Goal: Information Seeking & Learning: Learn about a topic

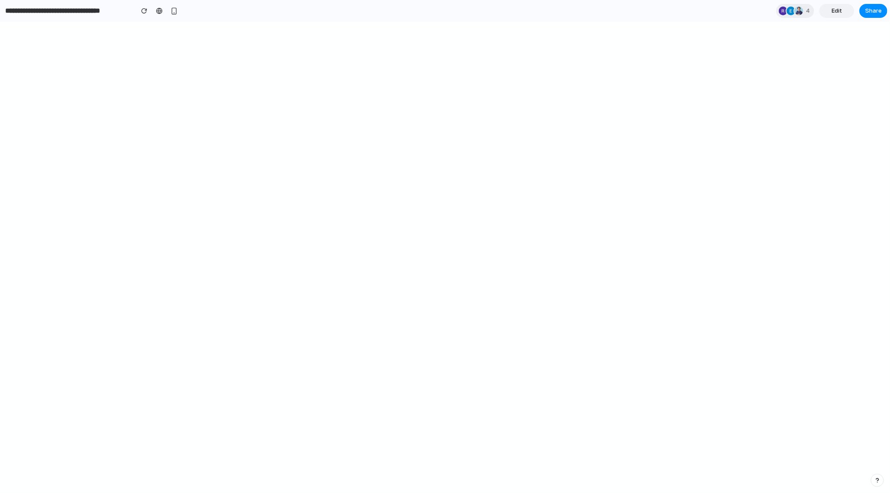
select select "*******"
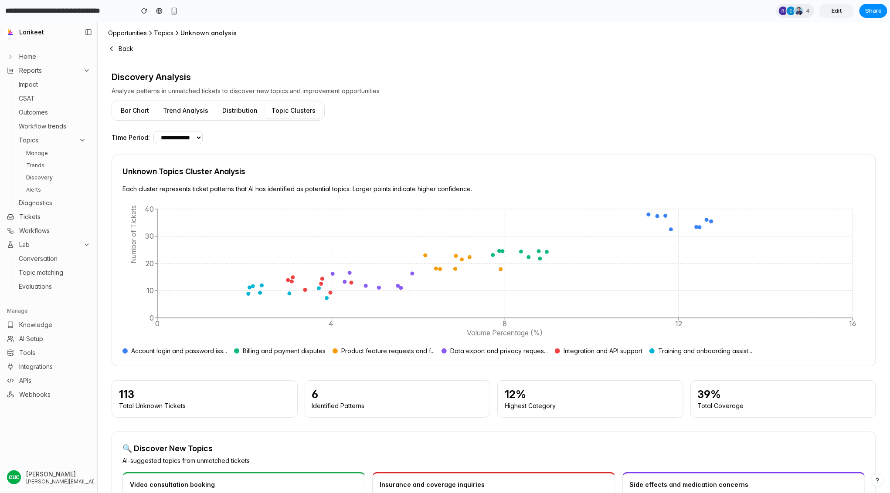
click at [56, 59] on link "Home" at bounding box center [48, 56] width 90 height 14
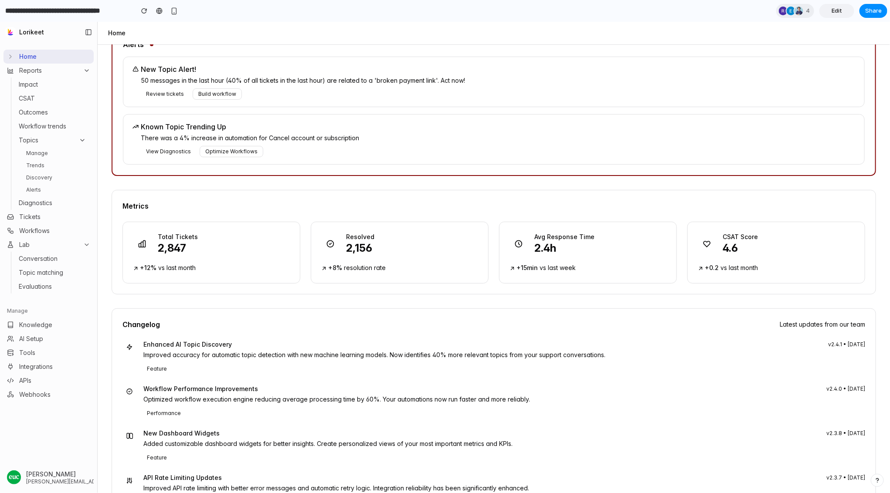
scroll to position [60, 0]
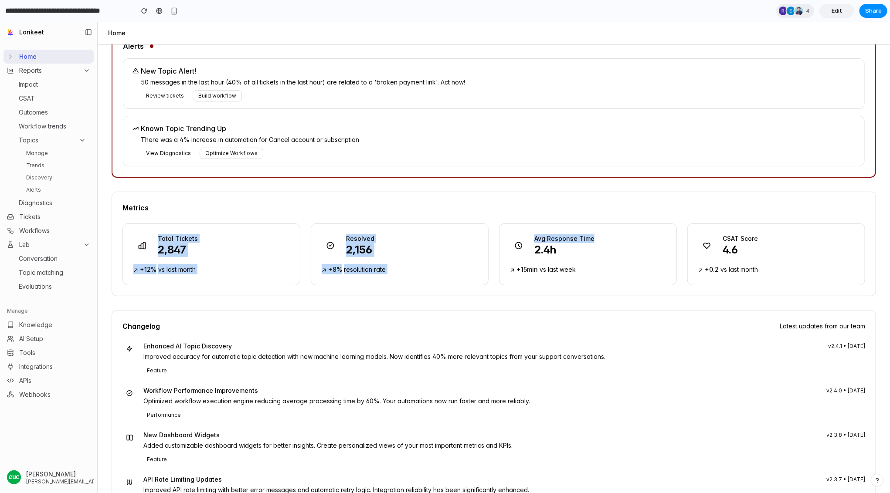
drag, startPoint x: 151, startPoint y: 243, endPoint x: 668, endPoint y: 240, distance: 517.2
click at [670, 240] on div "Total Tickets 2,847 ↗ +12% vs last month Resolved 2,156 ↗ +8% resolution rate A…" at bounding box center [493, 254] width 742 height 62
click at [635, 223] on div "Avg Response Time 2.4h ↗ +15min vs last week" at bounding box center [588, 254] width 178 height 62
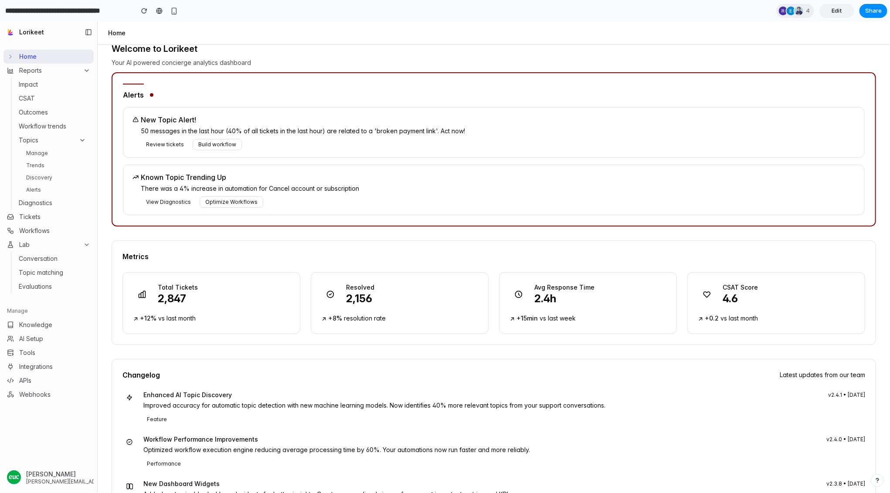
scroll to position [0, 0]
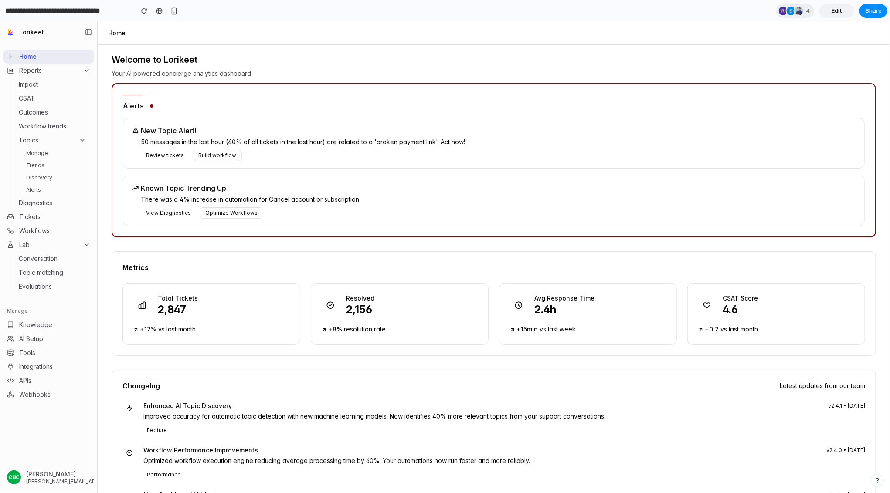
click at [59, 156] on link "Manage" at bounding box center [56, 153] width 67 height 10
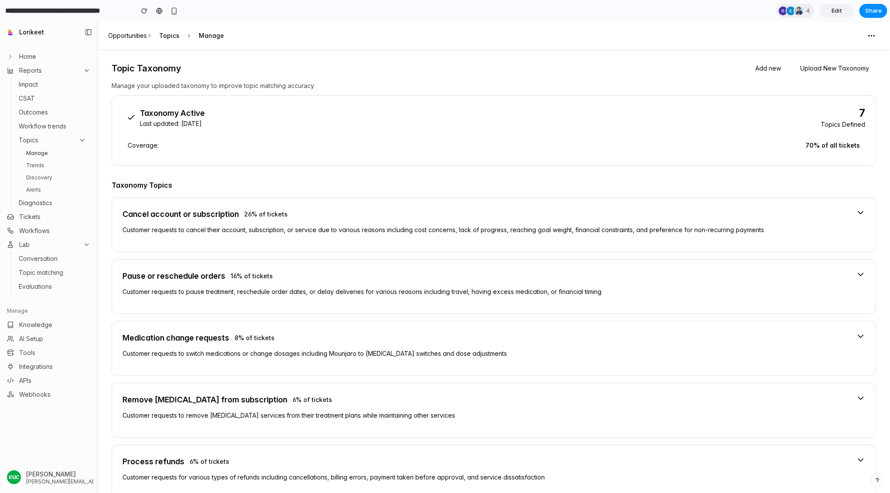
click at [59, 162] on link "Trends" at bounding box center [56, 165] width 67 height 10
select select "*****"
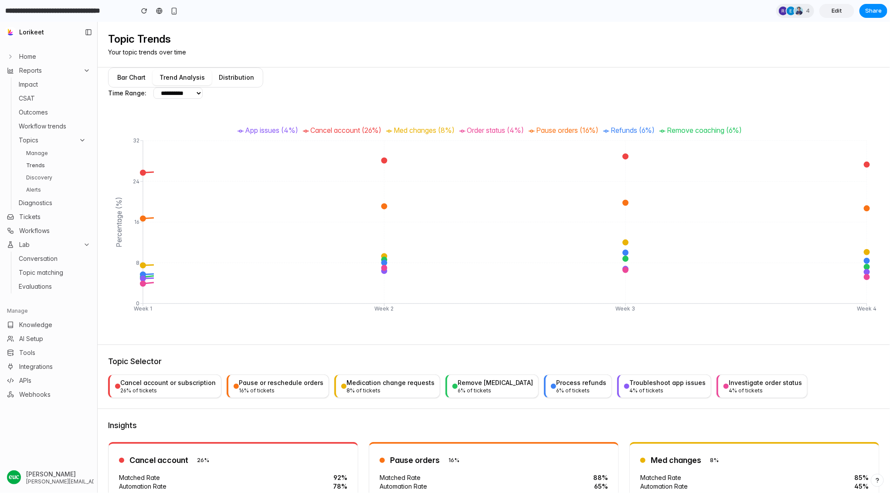
click at [59, 168] on link "Trends" at bounding box center [56, 165] width 67 height 10
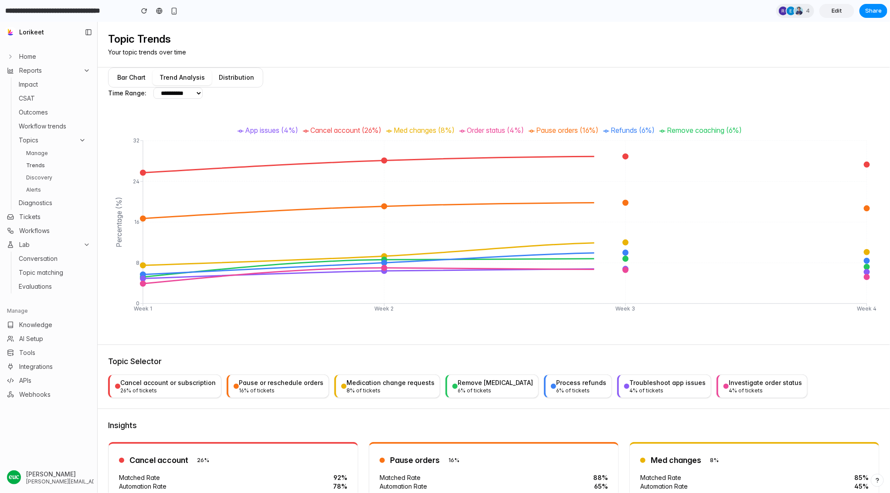
click at [59, 177] on link "Discovery" at bounding box center [56, 177] width 67 height 10
select select "*****"
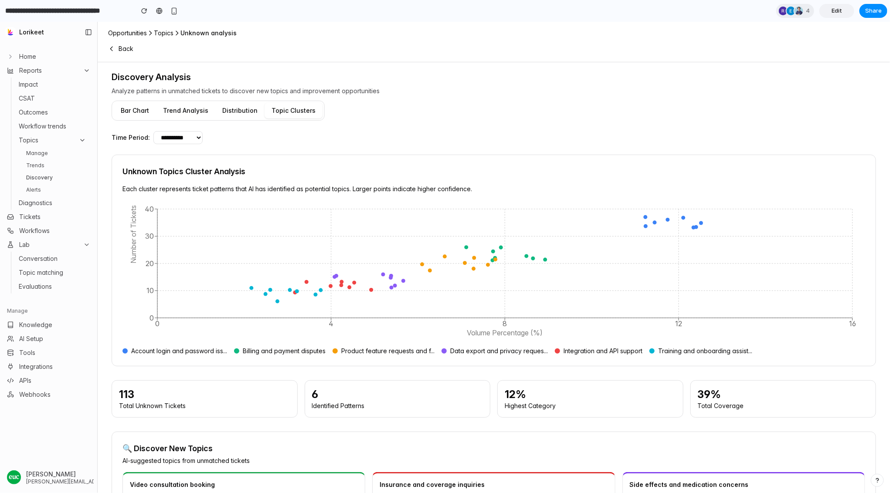
click at [57, 145] on button "Topics" at bounding box center [52, 140] width 74 height 12
click at [58, 151] on link "Diagnostics" at bounding box center [52, 154] width 74 height 12
click at [58, 144] on button "Topics" at bounding box center [52, 140] width 74 height 12
click at [58, 154] on link "Manage" at bounding box center [56, 153] width 67 height 10
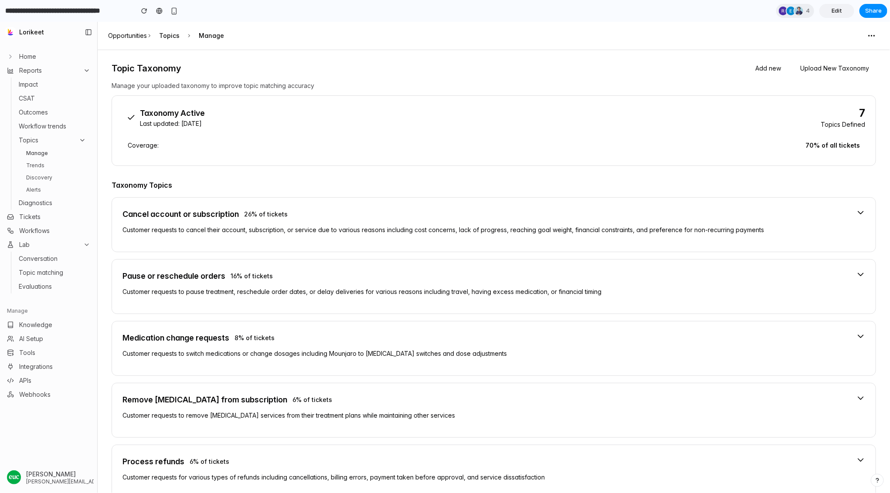
click at [48, 187] on link "Alerts" at bounding box center [56, 189] width 67 height 10
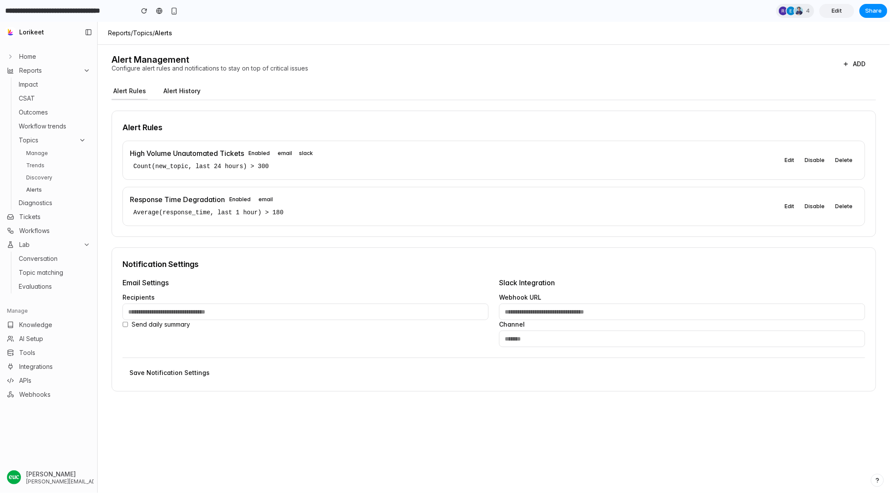
click at [276, 311] on input "email" at bounding box center [305, 311] width 366 height 17
click at [291, 275] on div "Notification Settings Email Settings Recipients Send daily summary Slack Integr…" at bounding box center [494, 319] width 764 height 144
click at [854, 66] on button "ADD" at bounding box center [854, 64] width 44 height 16
select select "*****"
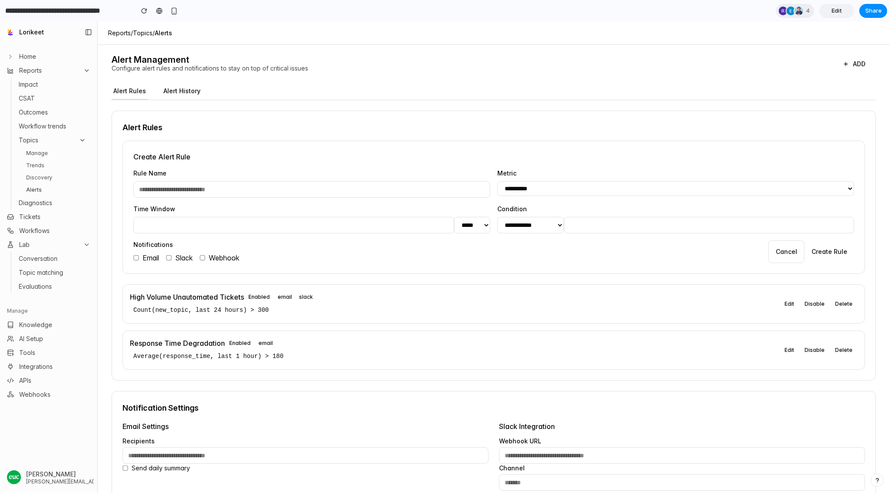
click at [44, 152] on link "Manage" at bounding box center [56, 153] width 67 height 10
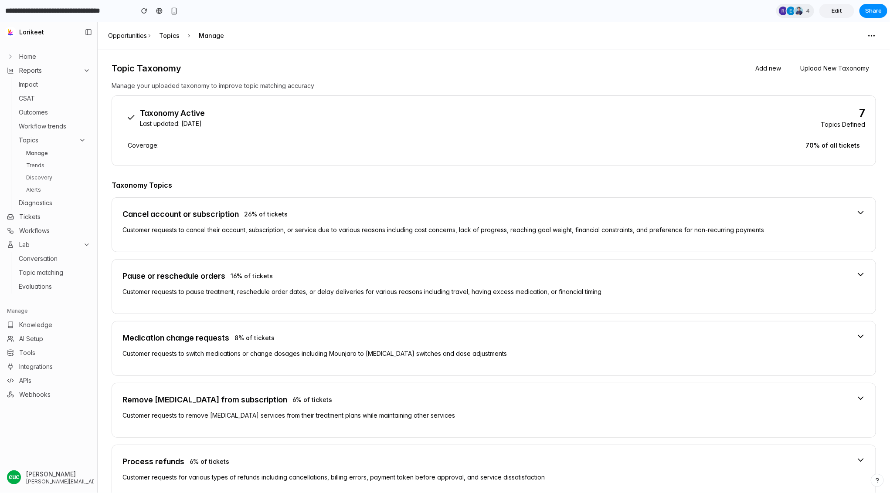
click at [861, 209] on icon at bounding box center [860, 212] width 9 height 9
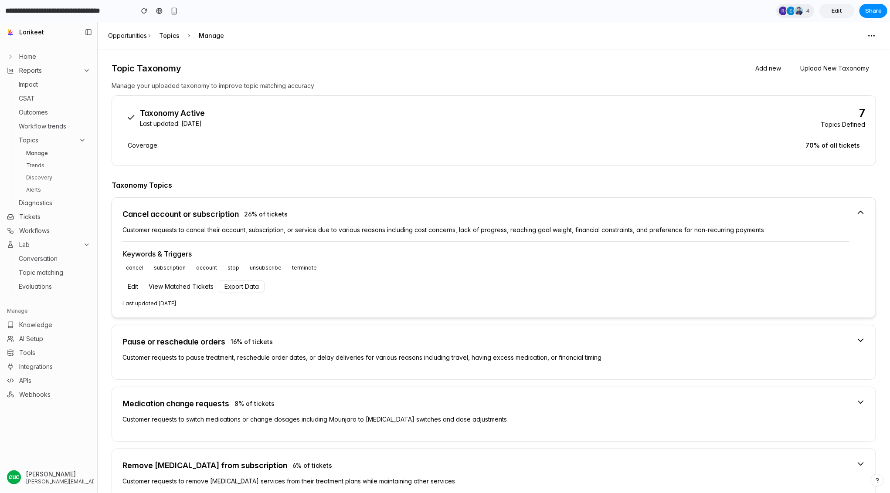
click at [861, 209] on icon at bounding box center [860, 212] width 9 height 9
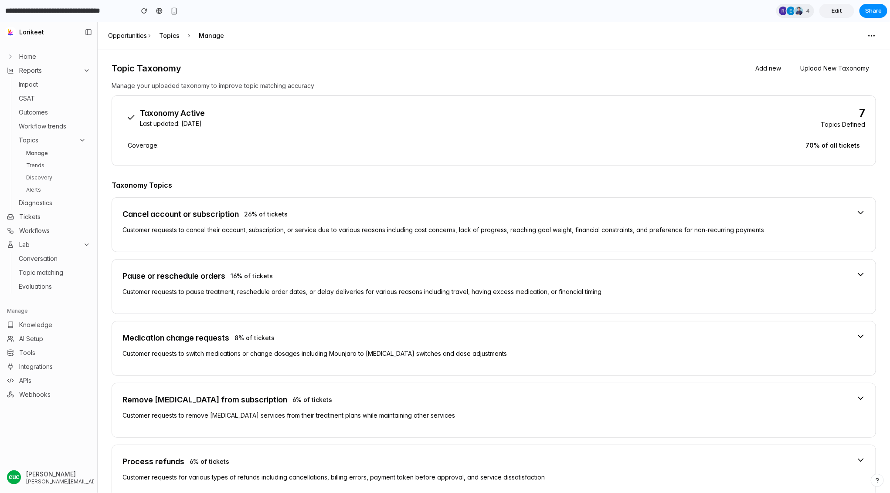
click at [56, 165] on link "Trends" at bounding box center [56, 165] width 67 height 10
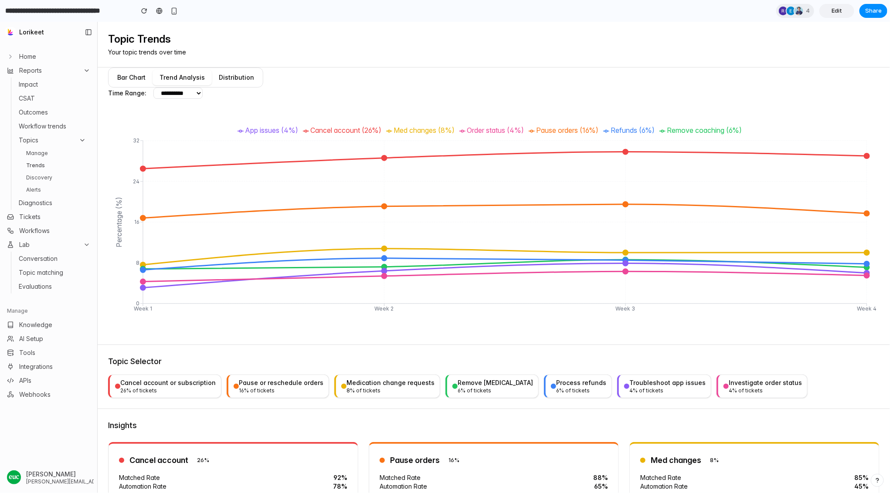
click at [271, 386] on div "Pause or reschedule orders" at bounding box center [281, 382] width 85 height 9
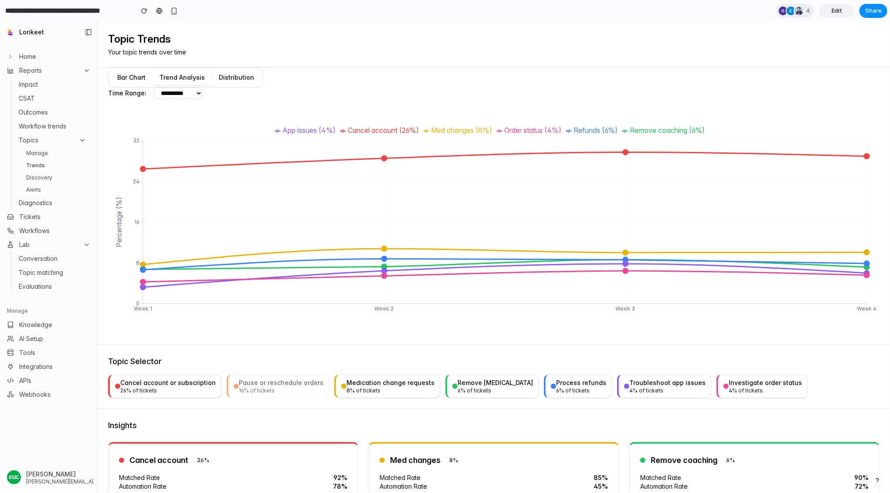
click at [378, 386] on div "Medication change requests" at bounding box center [390, 382] width 88 height 9
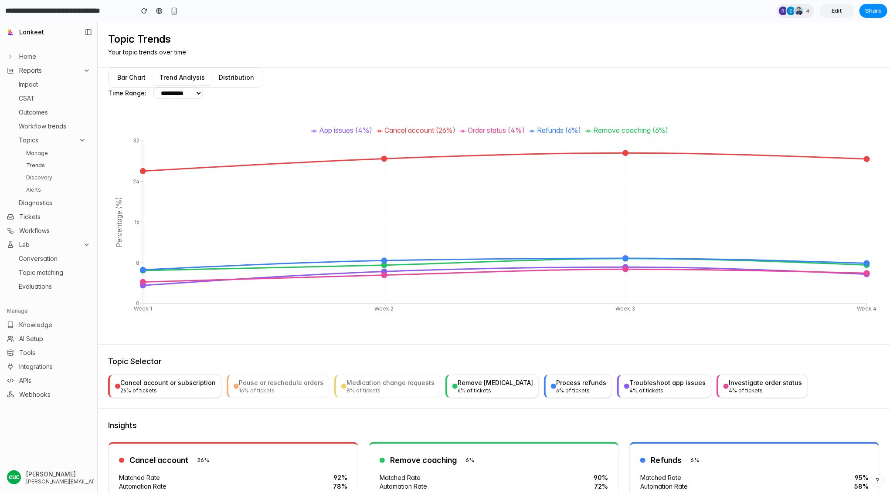
click at [458, 383] on div "Remove [MEDICAL_DATA]" at bounding box center [495, 382] width 75 height 9
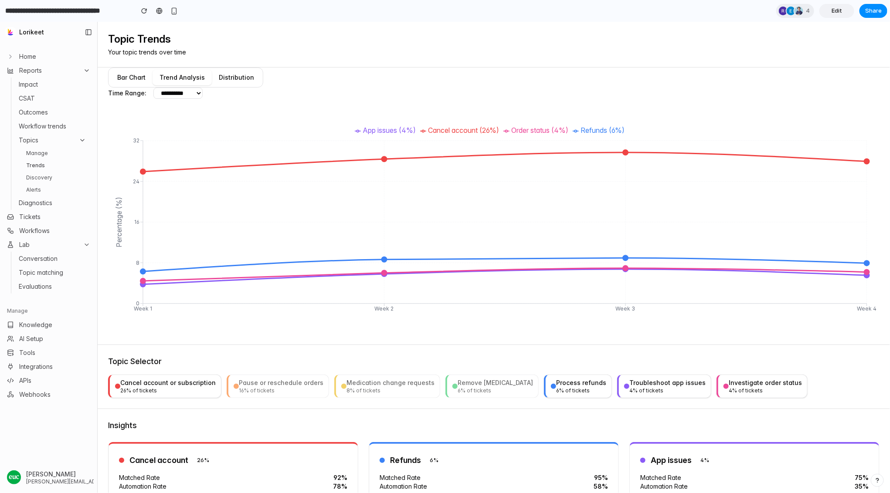
click at [572, 380] on div "Process refunds" at bounding box center [581, 382] width 50 height 9
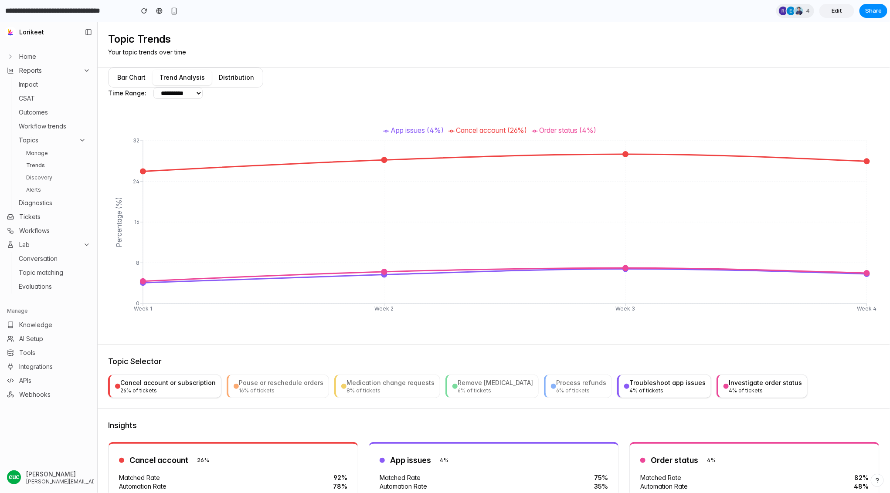
click at [629, 380] on div "Troubleshoot app issues" at bounding box center [667, 382] width 76 height 9
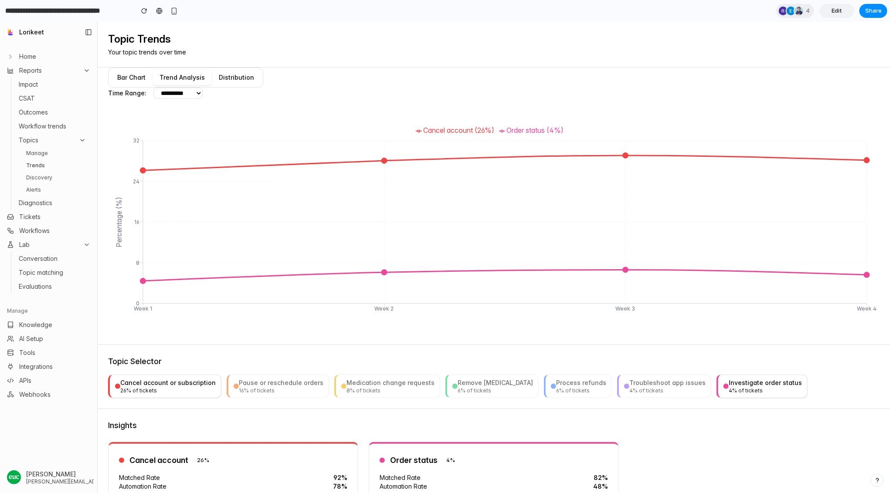
click at [732, 380] on div "Investigate order status" at bounding box center [765, 382] width 73 height 9
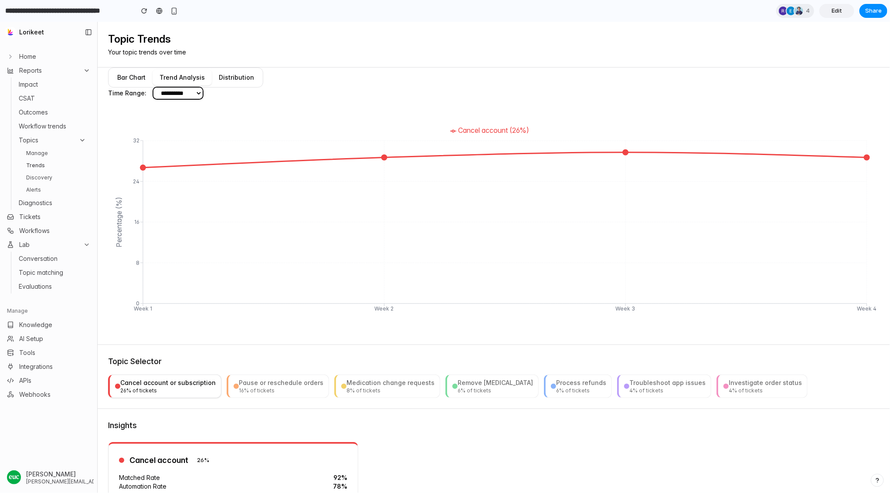
click at [202, 96] on select "**********" at bounding box center [177, 92] width 49 height 11
click at [153, 87] on select "**********" at bounding box center [177, 92] width 49 height 11
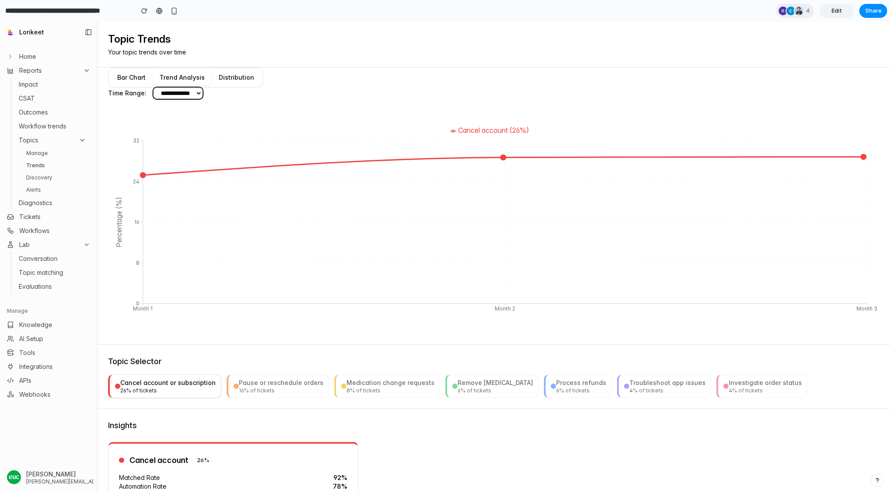
click at [193, 95] on select "**********" at bounding box center [177, 92] width 49 height 11
select select "*****"
click at [153, 87] on select "**********" at bounding box center [177, 92] width 49 height 11
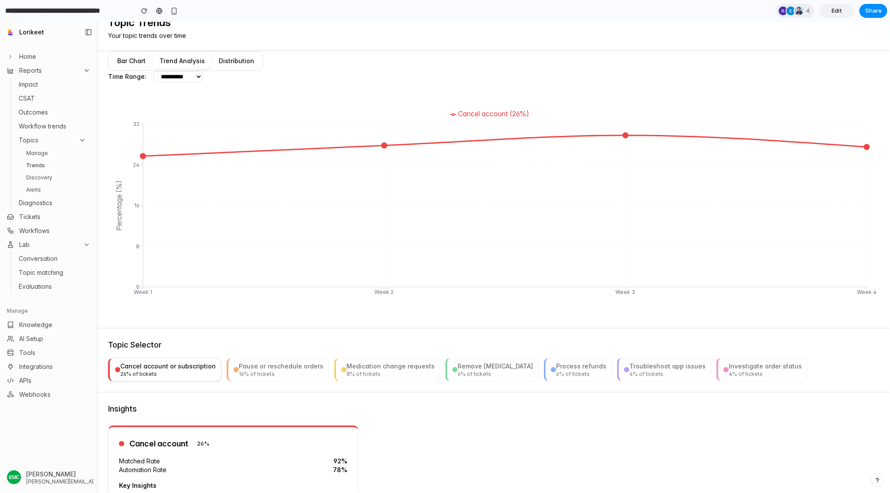
click at [233, 65] on button "Distribution" at bounding box center [236, 61] width 49 height 16
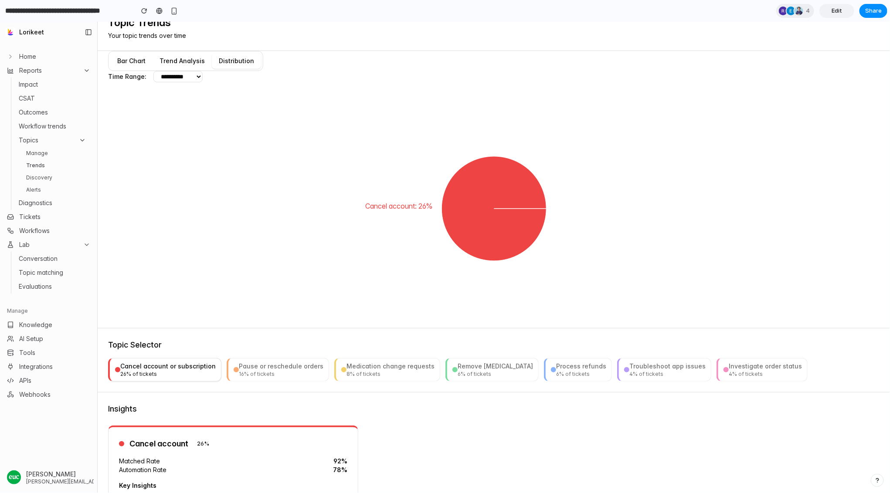
click at [181, 67] on button "Trend Analysis" at bounding box center [182, 61] width 59 height 16
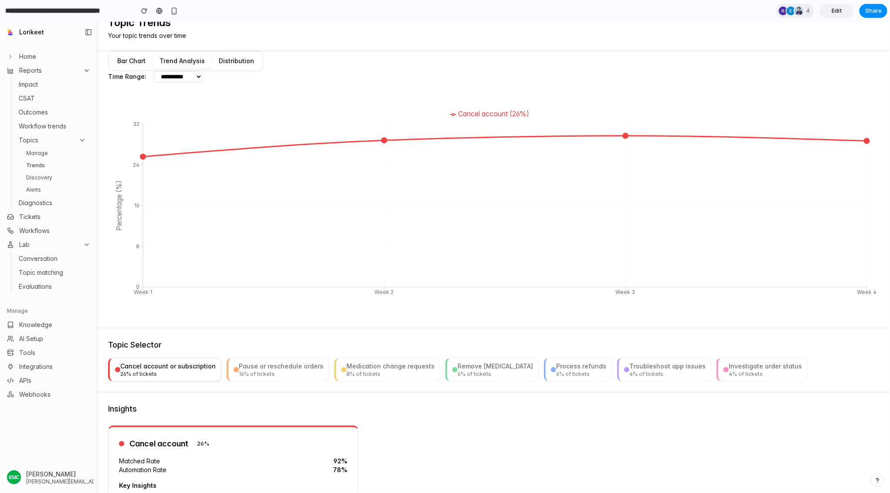
click at [265, 366] on div "Pause or reschedule orders" at bounding box center [281, 366] width 85 height 9
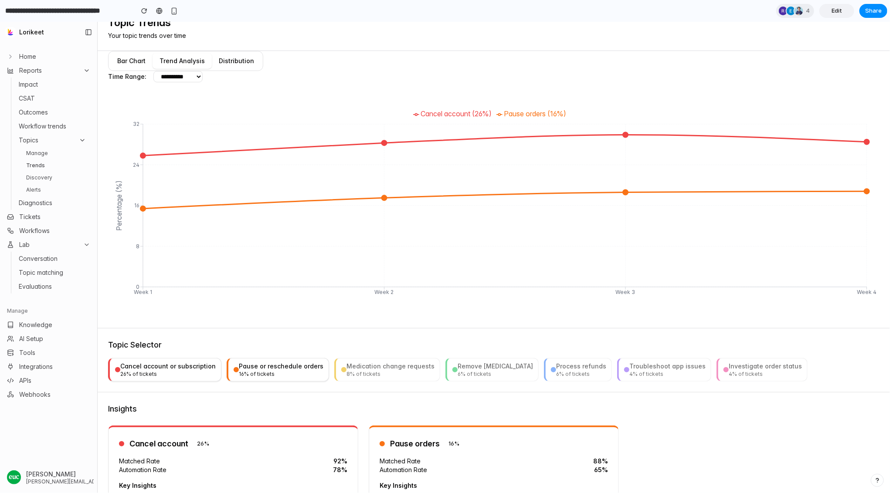
click at [385, 371] on div "8 % of tickets" at bounding box center [390, 373] width 88 height 7
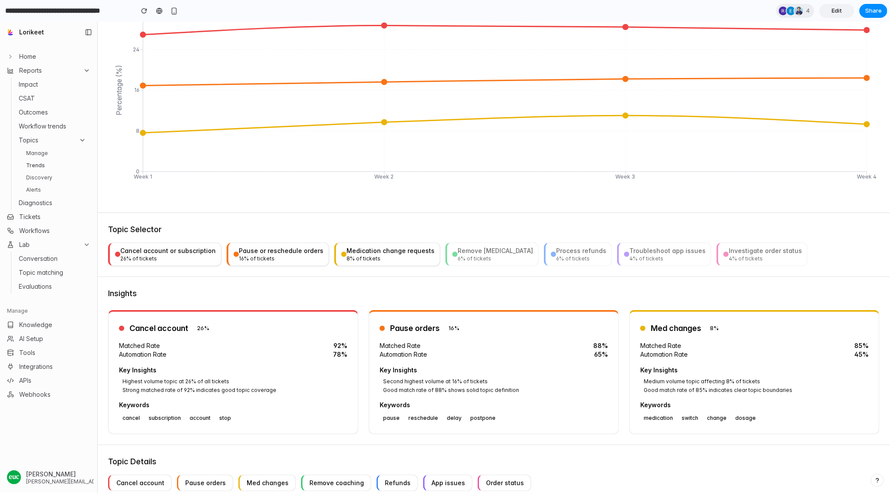
scroll to position [134, 0]
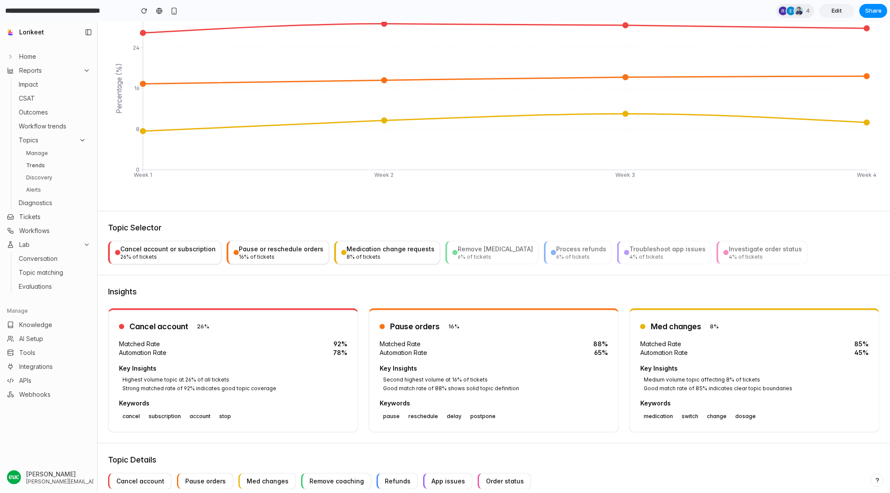
click at [336, 344] on span "92 %" at bounding box center [340, 343] width 14 height 9
click at [367, 288] on h3 "Insights" at bounding box center [493, 291] width 771 height 12
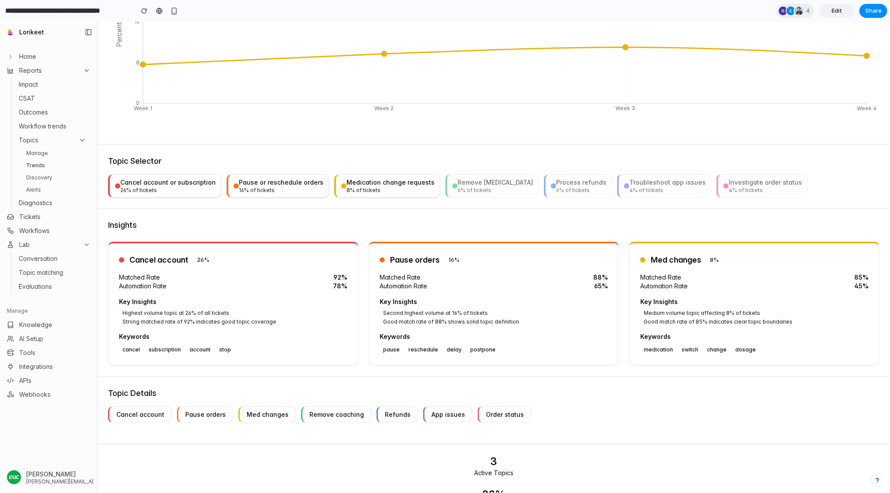
scroll to position [198, 0]
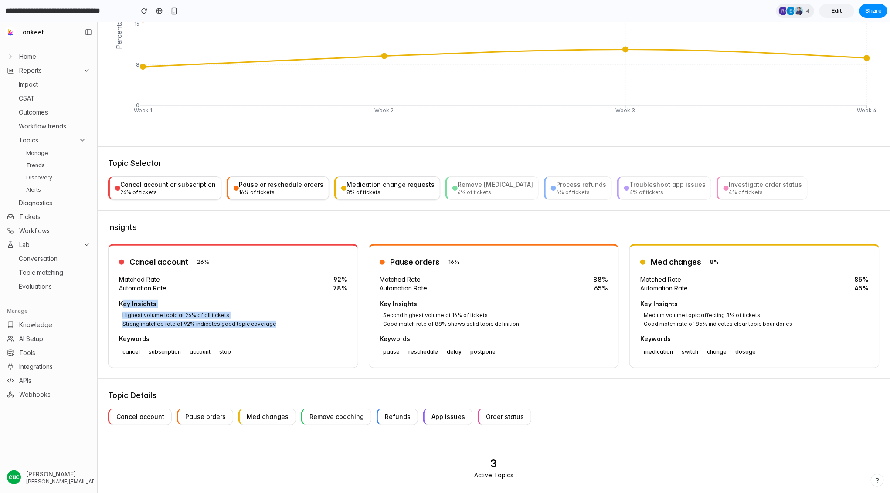
drag, startPoint x: 271, startPoint y: 325, endPoint x: 124, endPoint y: 303, distance: 148.9
click at [124, 303] on div "Key Insights Highest volume topic at 26% of all tickets Strong matched rate of …" at bounding box center [233, 313] width 228 height 28
click at [125, 303] on h5 "Key Insights" at bounding box center [233, 303] width 228 height 9
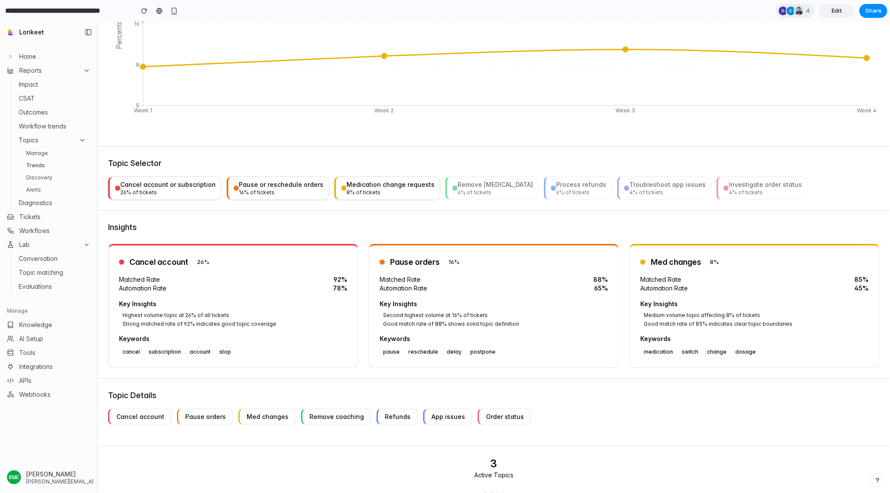
click at [224, 320] on span "Strong matched rate of 92% indicates good topic coverage" at bounding box center [199, 323] width 154 height 7
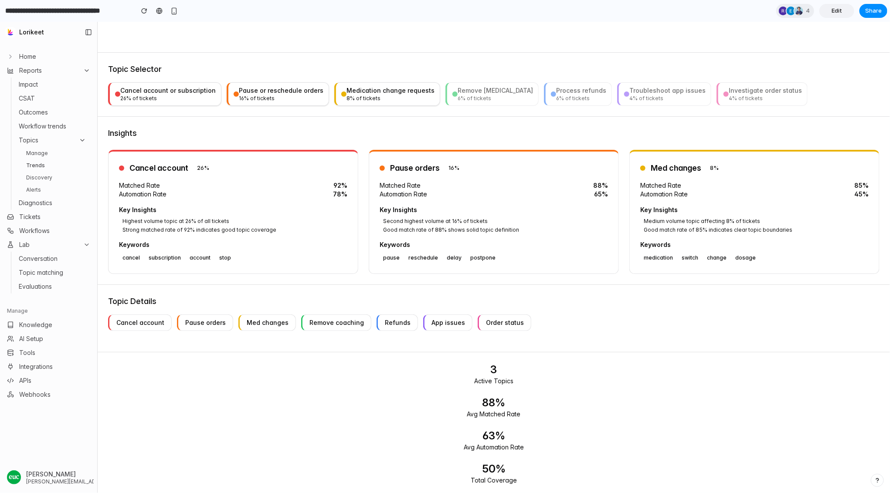
click at [141, 319] on div "Cancel account" at bounding box center [140, 322] width 48 height 9
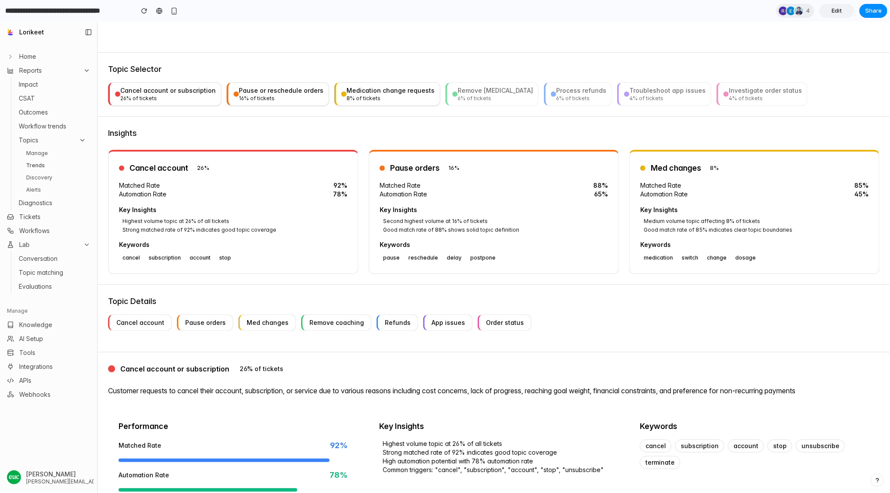
click at [201, 319] on div "Pause orders" at bounding box center [205, 322] width 41 height 9
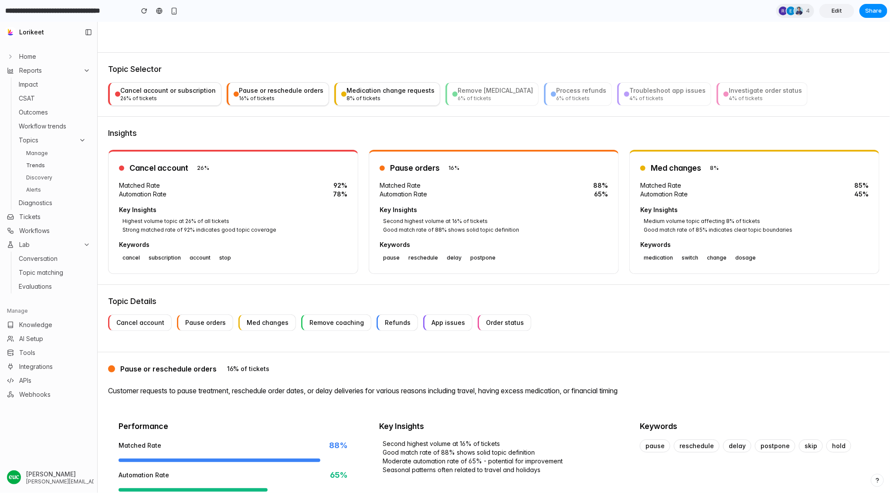
click at [275, 319] on div "Med changes" at bounding box center [268, 322] width 42 height 9
click at [314, 322] on div "Remove coaching" at bounding box center [336, 322] width 54 height 9
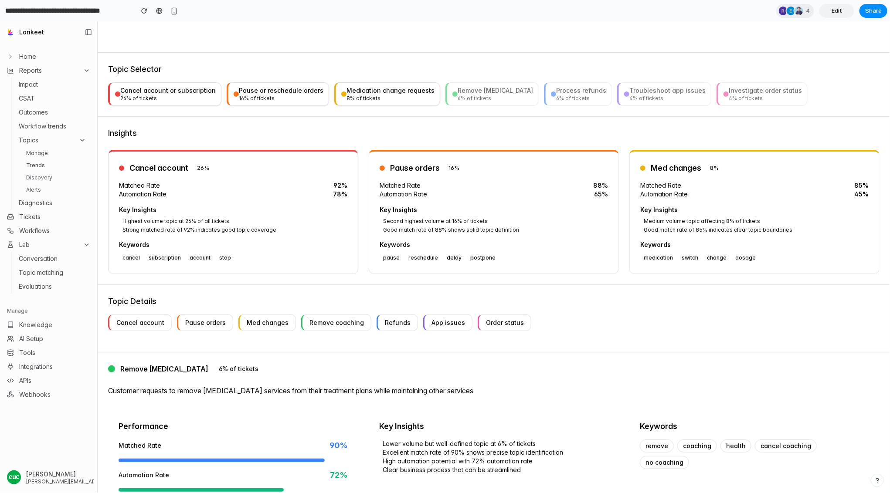
click at [385, 322] on div "Refunds" at bounding box center [398, 322] width 26 height 9
click at [405, 322] on button "Refunds" at bounding box center [396, 322] width 41 height 17
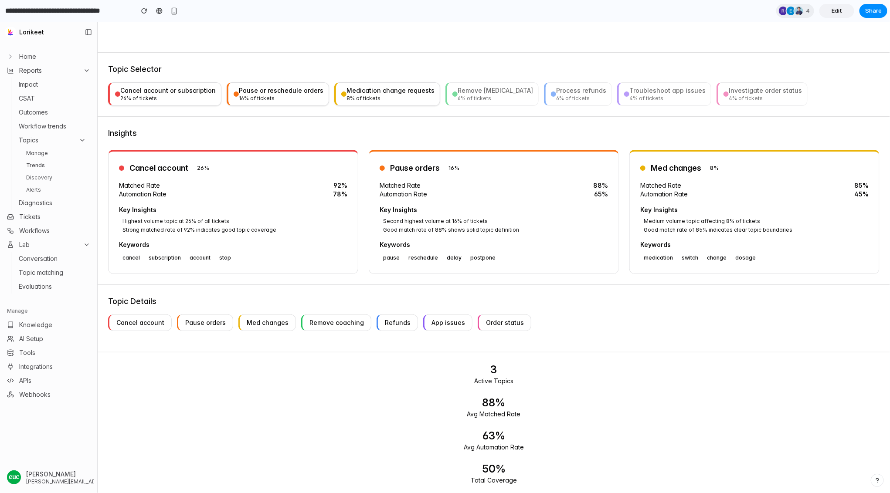
click at [511, 321] on button "Order status" at bounding box center [505, 322] width 54 height 17
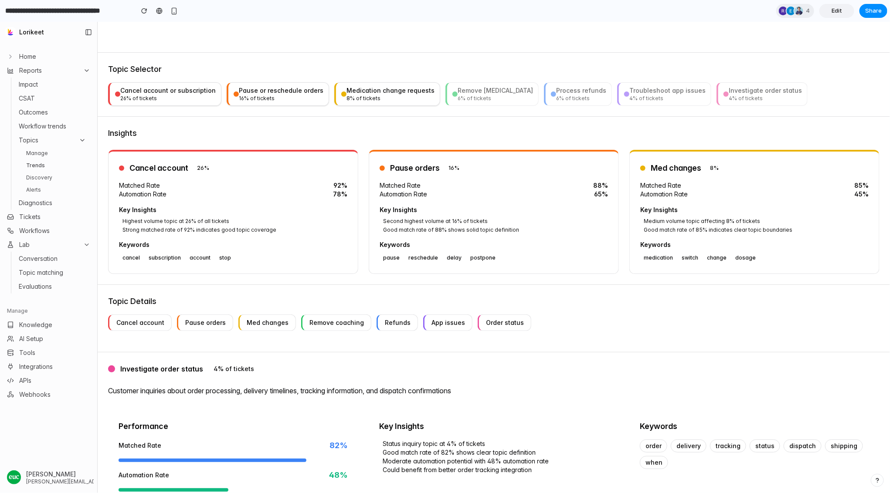
click at [116, 331] on div "Topic Details Cancel account Pause orders Med changes Remove coaching Refunds A…" at bounding box center [494, 318] width 792 height 67
click at [132, 326] on button "Cancel account" at bounding box center [140, 322] width 64 height 17
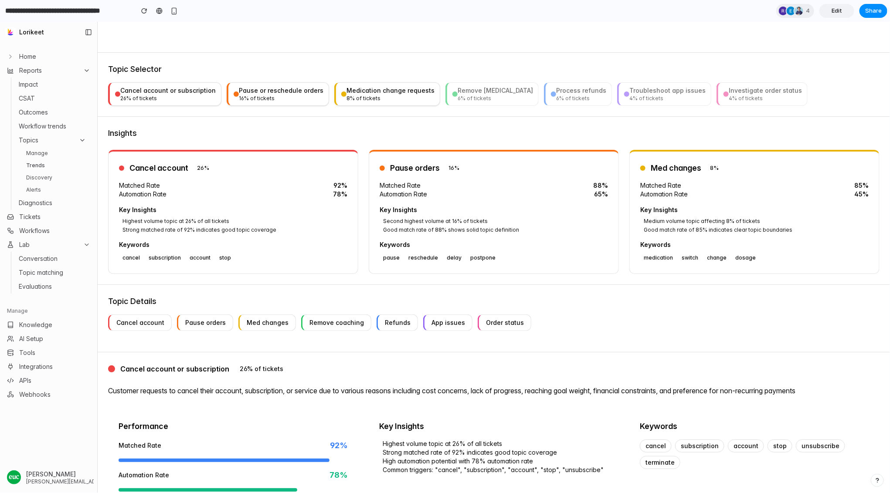
scroll to position [453, 0]
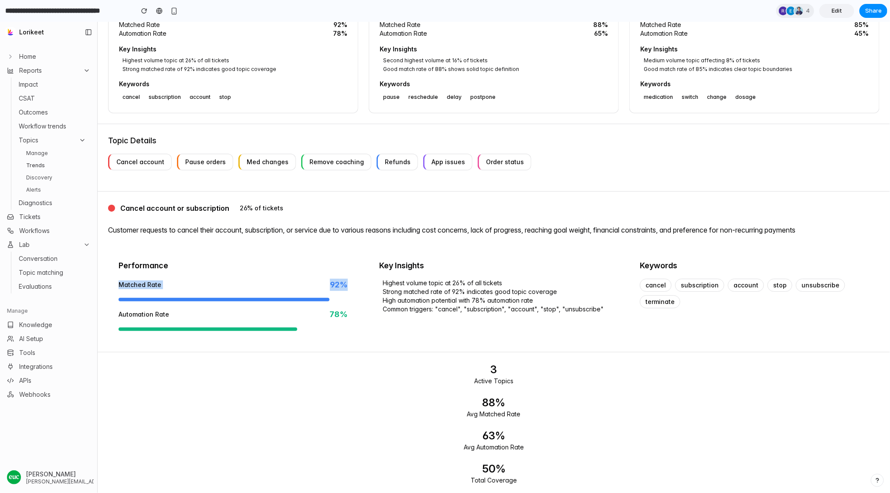
drag, startPoint x: 115, startPoint y: 283, endPoint x: 280, endPoint y: 288, distance: 164.8
click at [280, 289] on div "Performance Matched Rate 92 % Automation Rate 78 %" at bounding box center [233, 295] width 250 height 92
click at [396, 300] on span "High automation potential with 78% automation rate" at bounding box center [458, 300] width 150 height 9
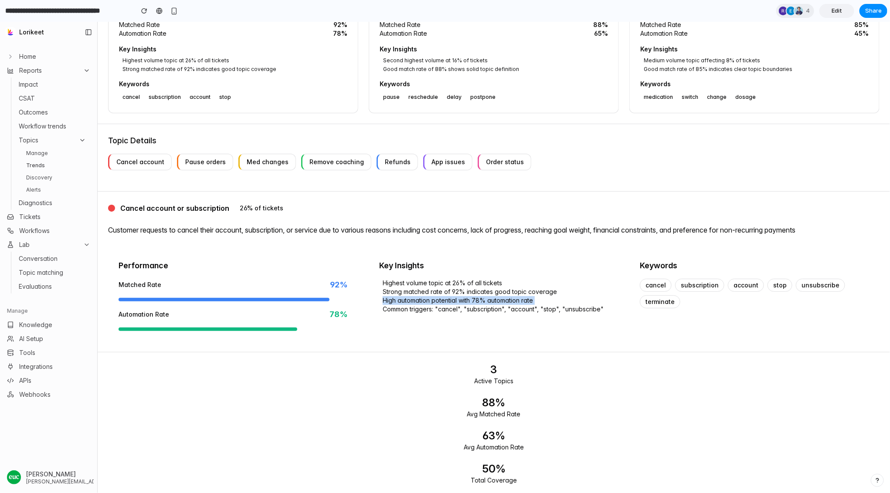
click at [396, 300] on span "High automation potential with 78% automation rate" at bounding box center [458, 300] width 150 height 9
click at [398, 297] on span "High automation potential with 78% automation rate" at bounding box center [458, 300] width 150 height 9
drag, startPoint x: 385, startPoint y: 280, endPoint x: 564, endPoint y: 332, distance: 186.9
click at [568, 332] on div "Key Insights Highest volume topic at 26% of all tickets Strong matched rate of …" at bounding box center [494, 295] width 250 height 92
click at [447, 292] on span "Strong matched rate of 92% indicates good topic coverage" at bounding box center [470, 291] width 174 height 9
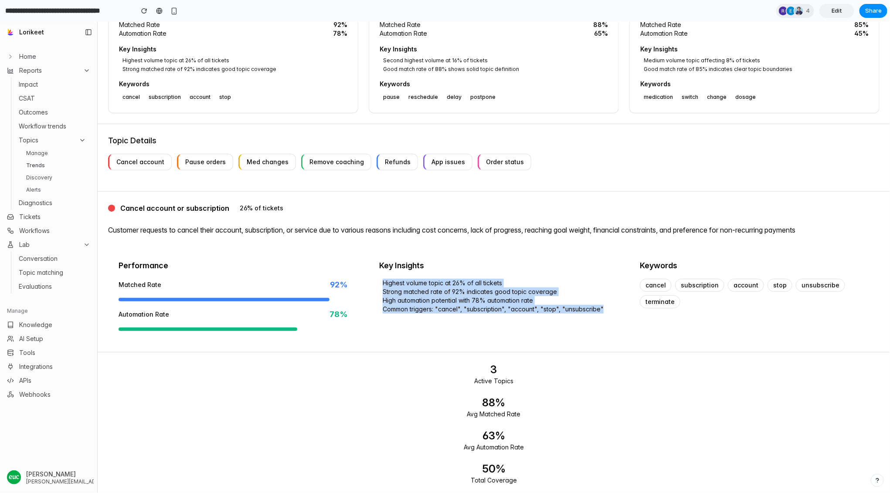
drag, startPoint x: 378, startPoint y: 278, endPoint x: 597, endPoint y: 320, distance: 223.2
click at [597, 321] on div "Key Insights Highest volume topic at 26% of all tickets Strong matched rate of …" at bounding box center [494, 295] width 250 height 92
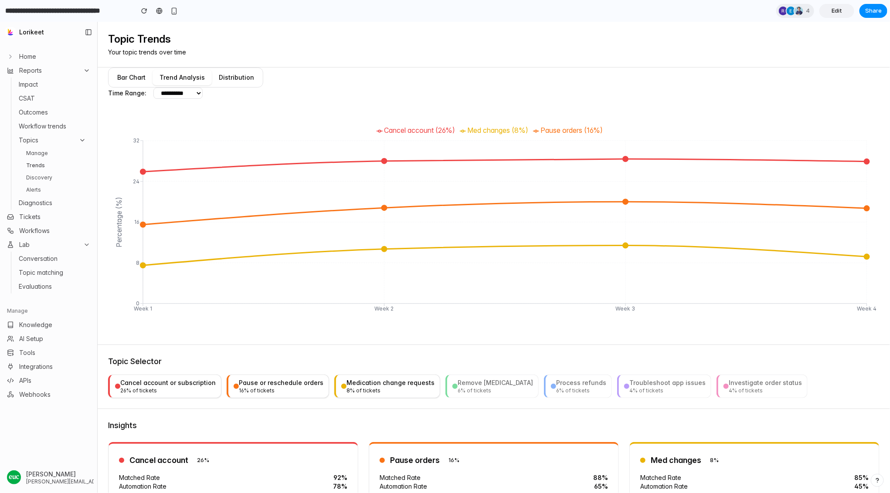
click at [180, 74] on button "Trend Analysis" at bounding box center [182, 77] width 59 height 16
click at [252, 77] on button "Distribution" at bounding box center [236, 77] width 49 height 16
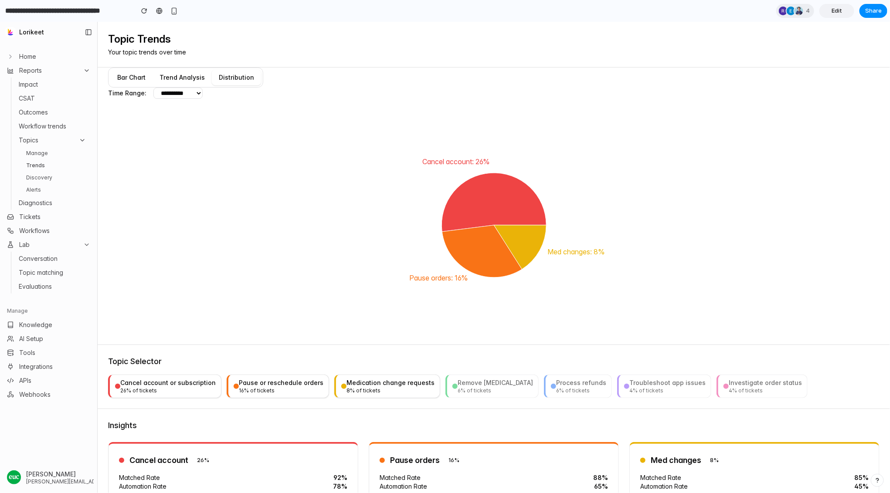
scroll to position [33, 0]
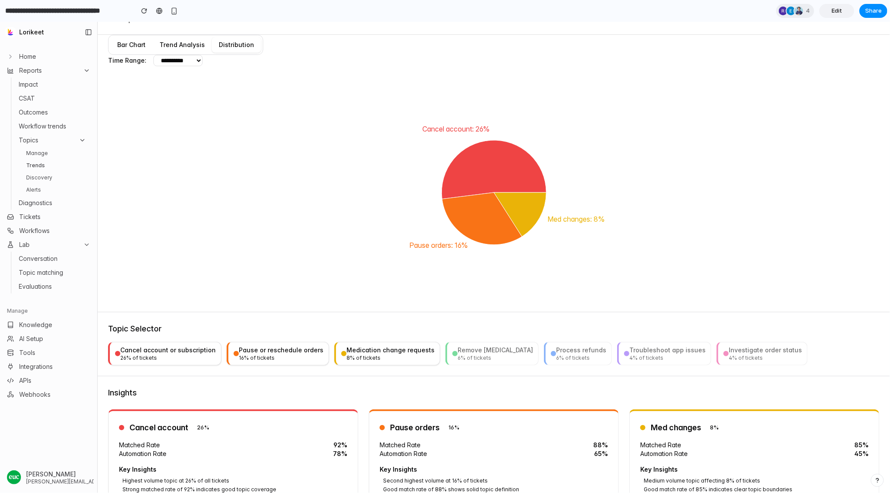
click at [267, 365] on div "Topic Selector Cancel account or subscription 26 % of tickets Pause or reschedu…" at bounding box center [494, 344] width 792 height 64
click at [291, 356] on div "16 % of tickets" at bounding box center [281, 357] width 85 height 7
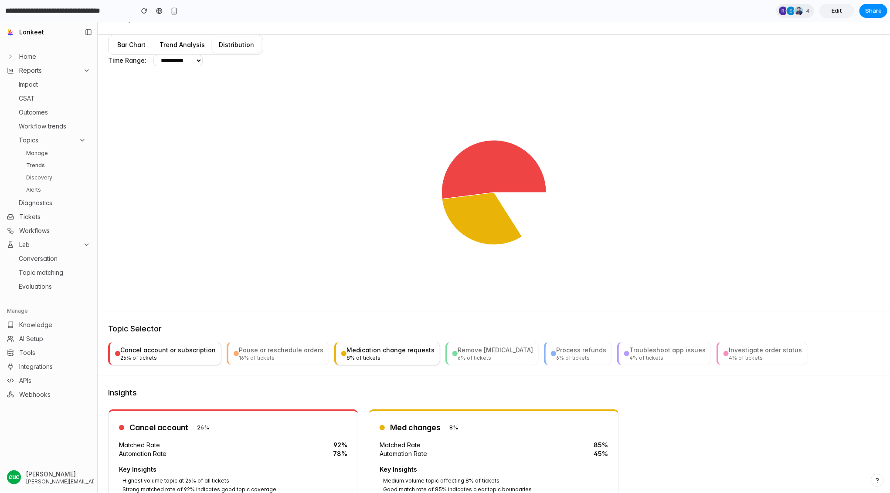
click at [306, 355] on div "16 % of tickets" at bounding box center [281, 357] width 85 height 7
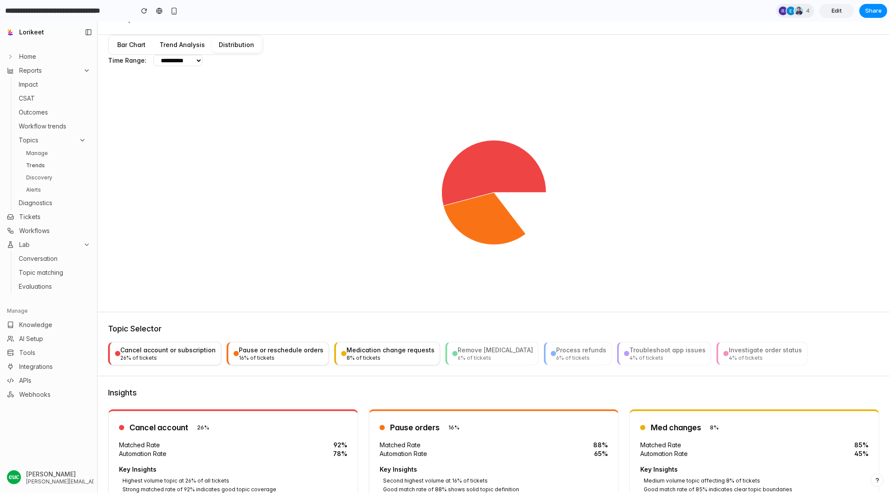
click at [369, 343] on button "Medication change requests 8 % of tickets" at bounding box center [387, 354] width 106 height 24
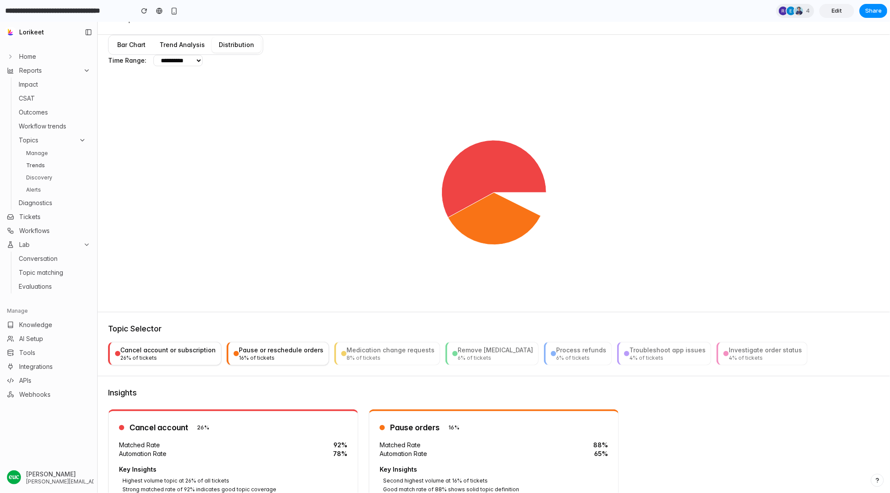
click at [370, 353] on div "Medication change requests" at bounding box center [390, 350] width 88 height 9
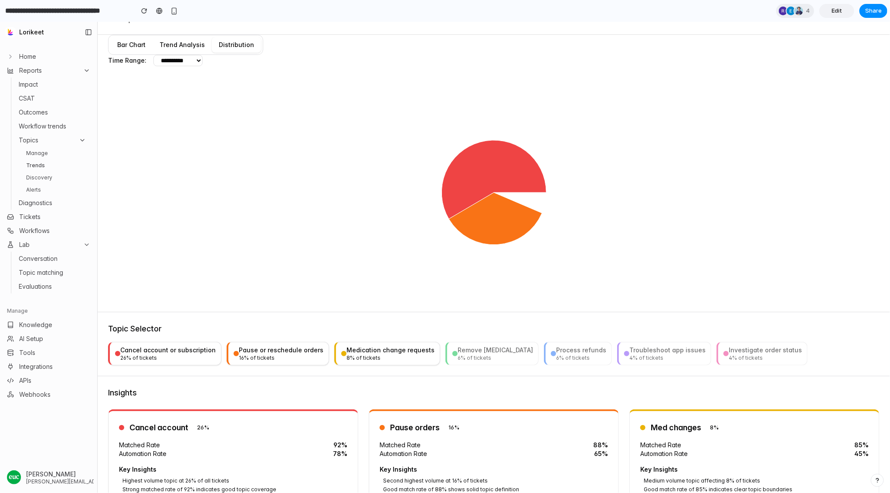
click at [472, 353] on div "Remove [MEDICAL_DATA]" at bounding box center [495, 350] width 75 height 9
click at [564, 353] on div "Process refunds" at bounding box center [581, 350] width 50 height 9
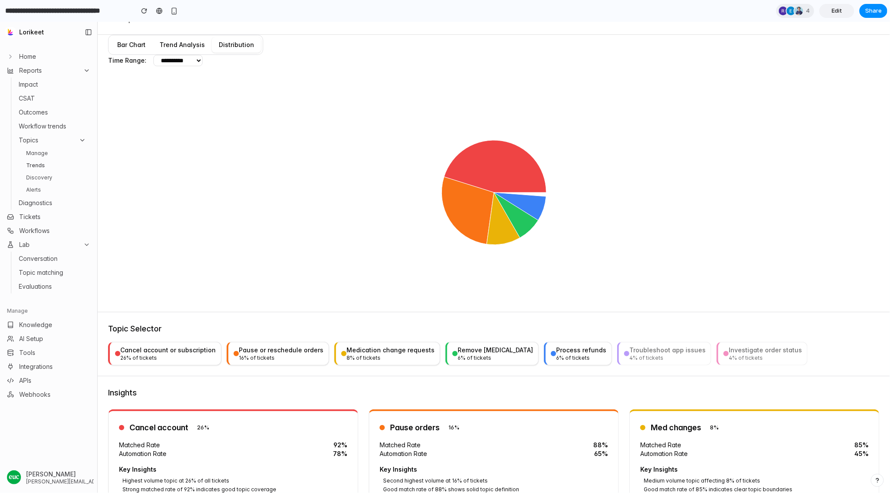
click at [239, 347] on div "Pause or reschedule orders" at bounding box center [281, 350] width 85 height 9
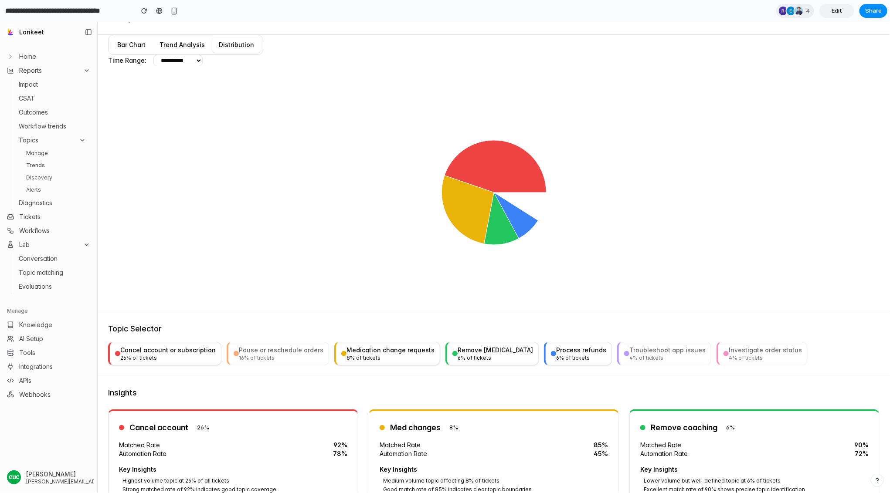
click at [191, 352] on div "Cancel account or subscription" at bounding box center [167, 350] width 95 height 9
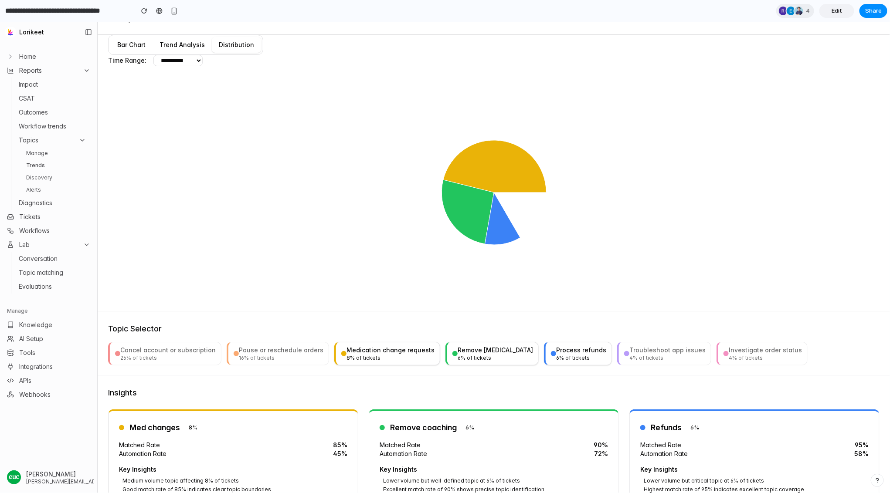
click at [280, 352] on div "Pause or reschedule orders" at bounding box center [281, 350] width 85 height 9
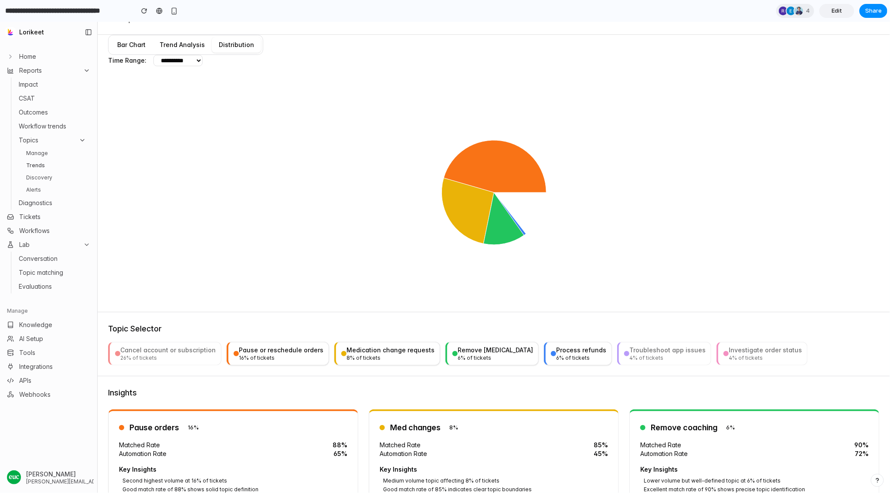
click at [366, 353] on div "Medication change requests" at bounding box center [390, 350] width 88 height 9
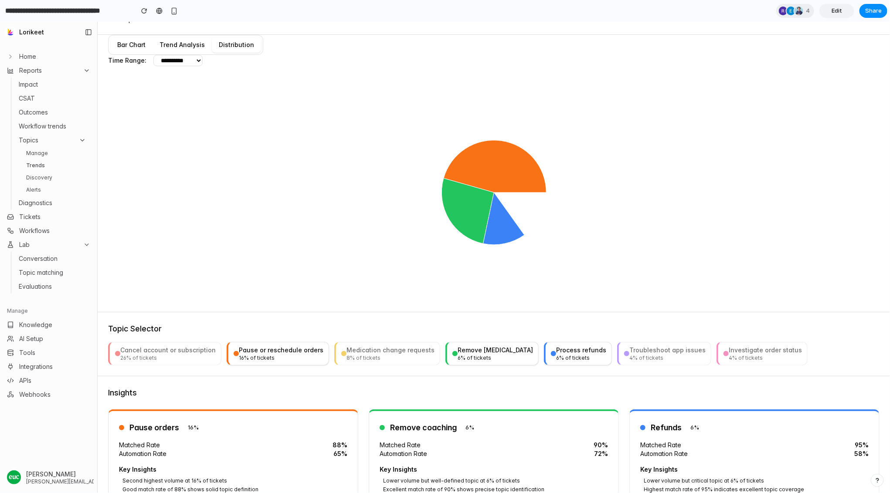
click at [458, 351] on div "Remove [MEDICAL_DATA]" at bounding box center [495, 350] width 75 height 9
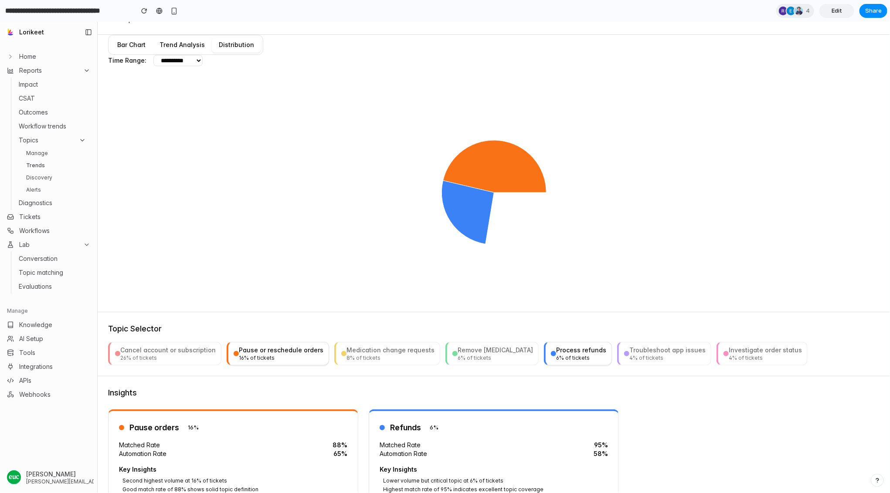
click at [556, 353] on div "Process refunds" at bounding box center [581, 350] width 50 height 9
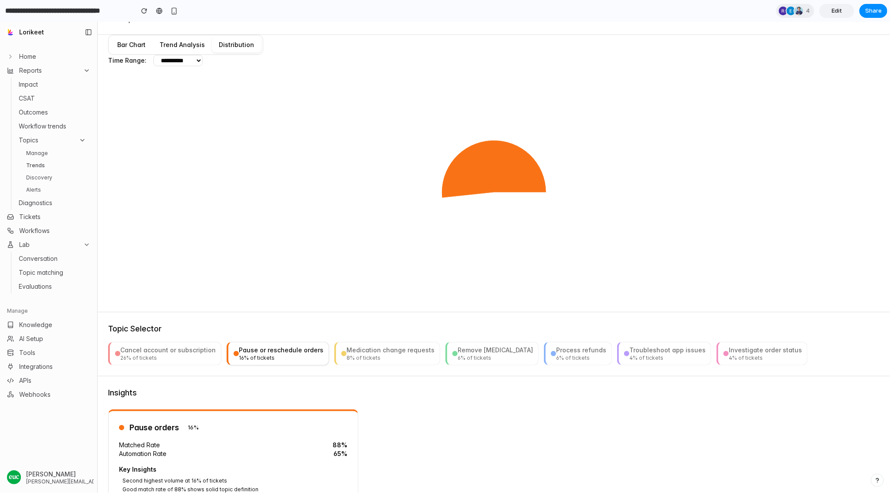
click at [629, 350] on div "Troubleshoot app issues" at bounding box center [667, 350] width 76 height 9
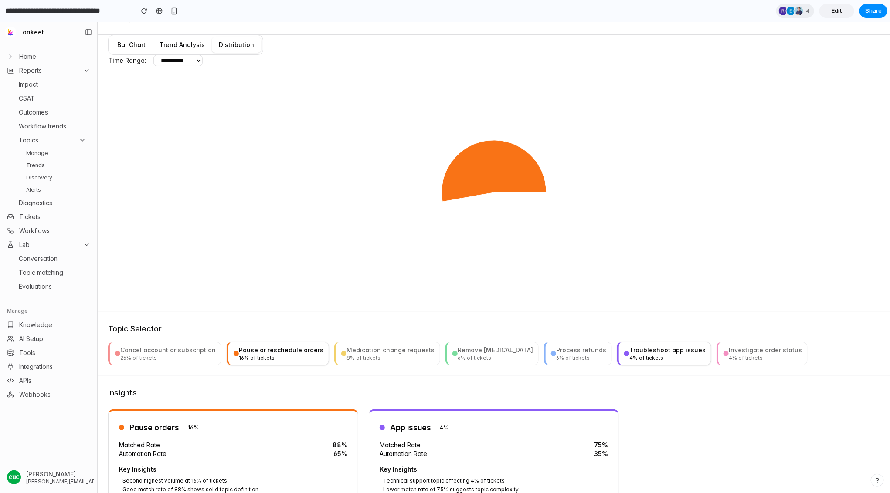
click at [733, 363] on button "Investigate order status 4 % of tickets" at bounding box center [761, 354] width 91 height 24
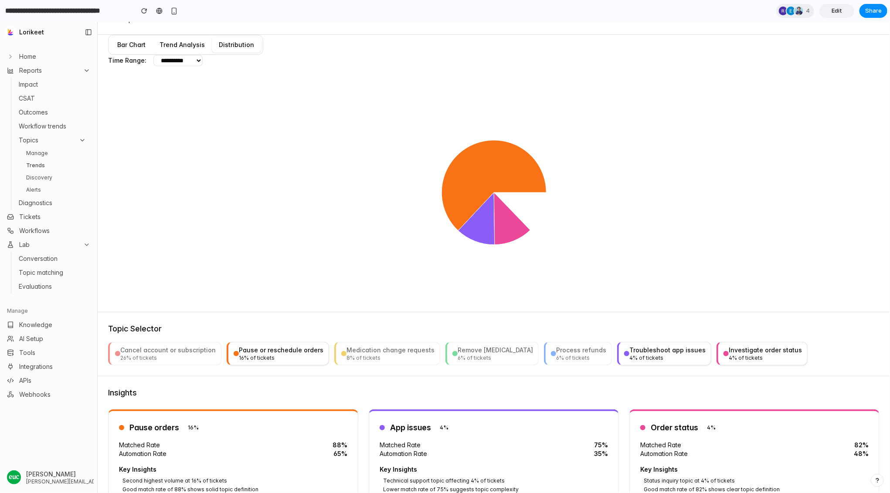
click at [168, 348] on div "Cancel account or subscription" at bounding box center [167, 350] width 95 height 9
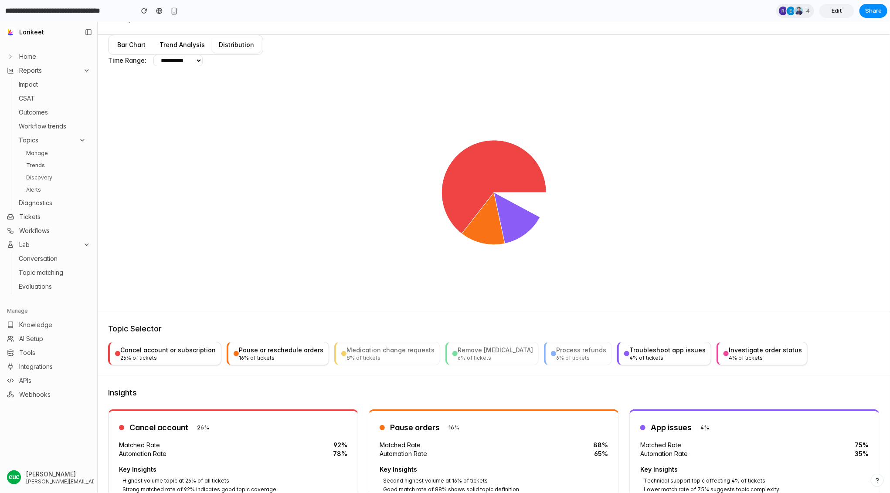
click at [242, 350] on div "Pause or reschedule orders" at bounding box center [281, 350] width 85 height 9
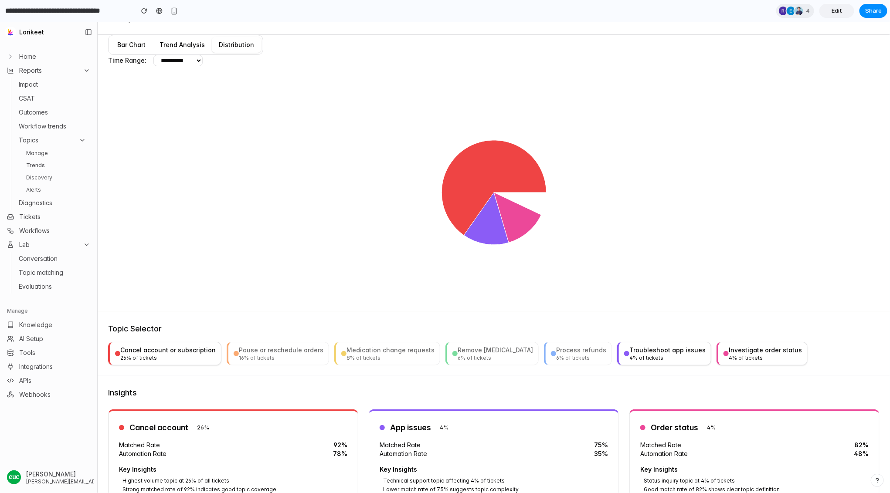
click at [177, 349] on div "Cancel account or subscription" at bounding box center [167, 350] width 95 height 9
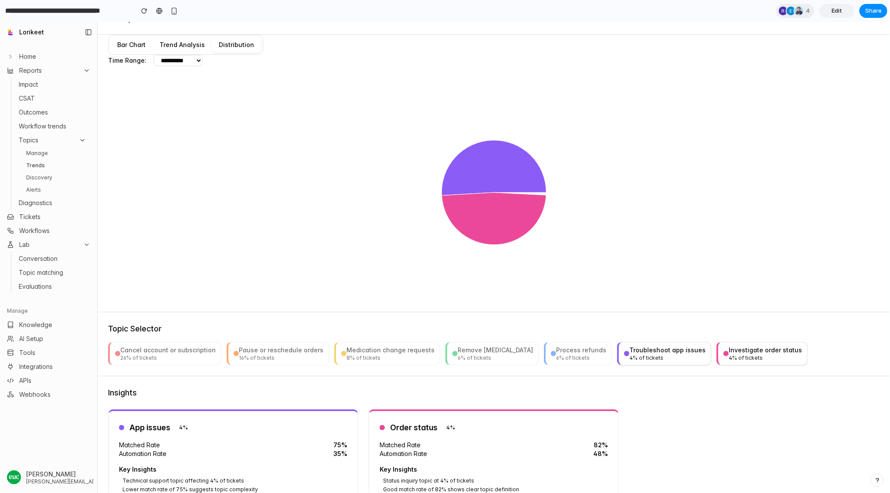
click at [280, 352] on div "Pause or reschedule orders" at bounding box center [281, 350] width 85 height 9
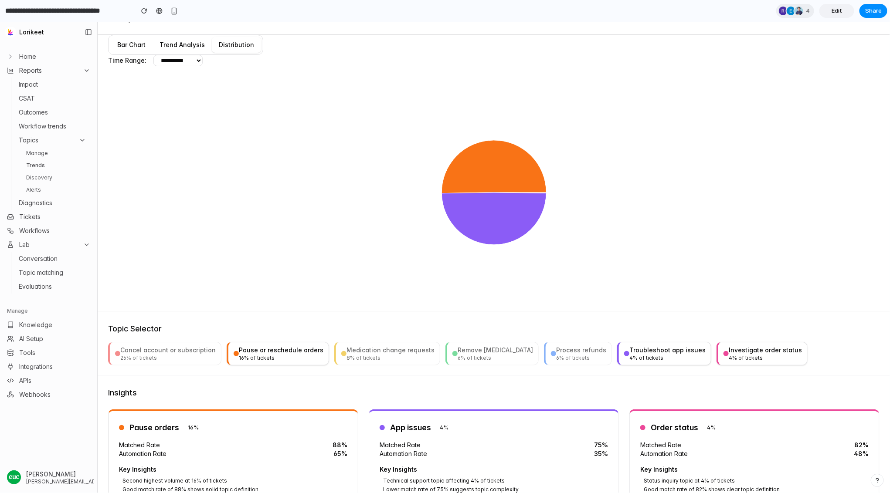
click at [393, 352] on div "Medication change requests" at bounding box center [390, 350] width 88 height 9
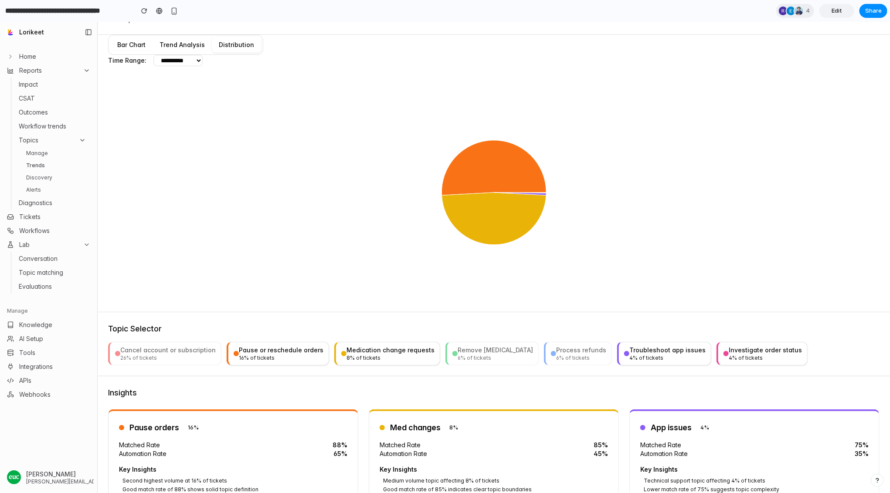
click at [476, 347] on div "Remove [MEDICAL_DATA]" at bounding box center [495, 350] width 75 height 9
click at [556, 347] on div "Process refunds" at bounding box center [581, 350] width 50 height 9
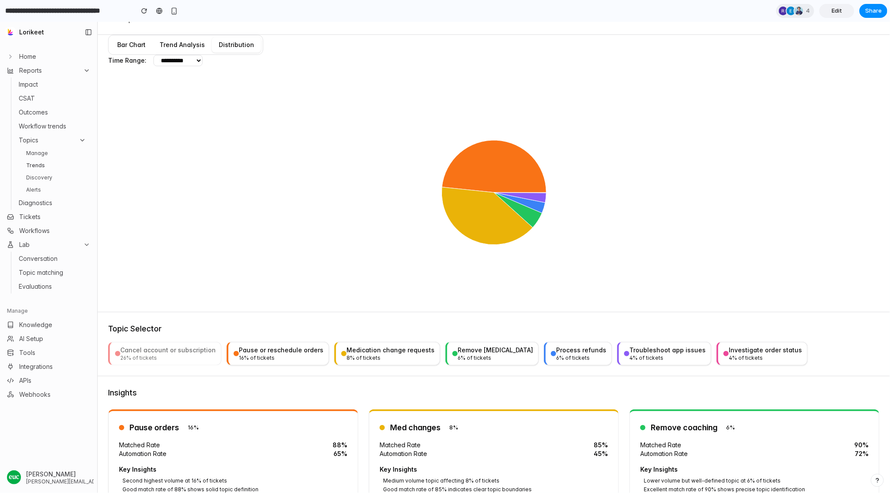
click at [629, 347] on div "Troubleshoot app issues" at bounding box center [667, 350] width 76 height 9
click at [741, 353] on div "Investigate order status" at bounding box center [765, 350] width 73 height 9
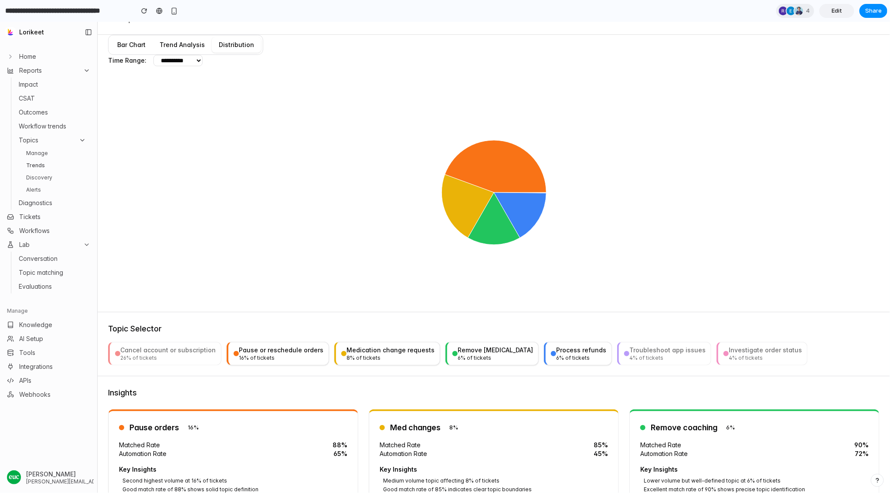
click at [681, 349] on button "Troubleshoot app issues 4 % of tickets" at bounding box center [664, 354] width 94 height 24
click at [643, 355] on div "4 % of tickets" at bounding box center [667, 357] width 76 height 7
click at [556, 356] on div "6 % of tickets" at bounding box center [581, 357] width 50 height 7
click at [485, 350] on div "Remove [MEDICAL_DATA]" at bounding box center [495, 350] width 75 height 9
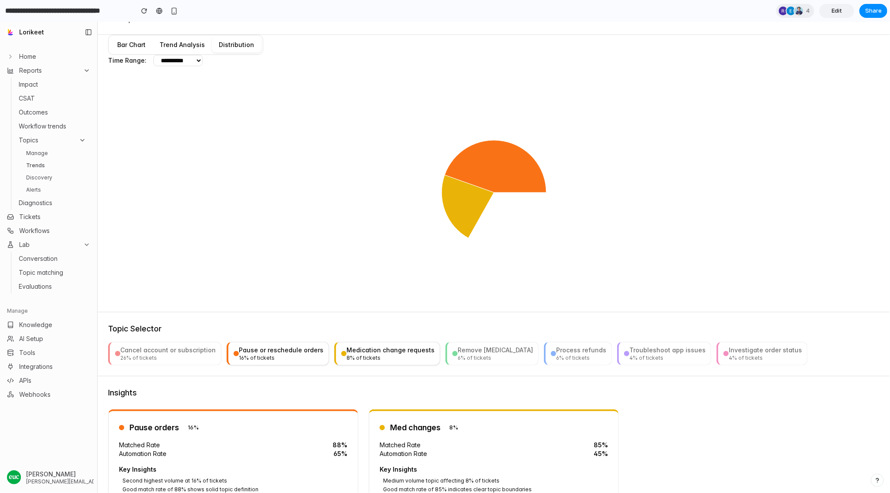
click at [384, 356] on div "8 % of tickets" at bounding box center [390, 357] width 88 height 7
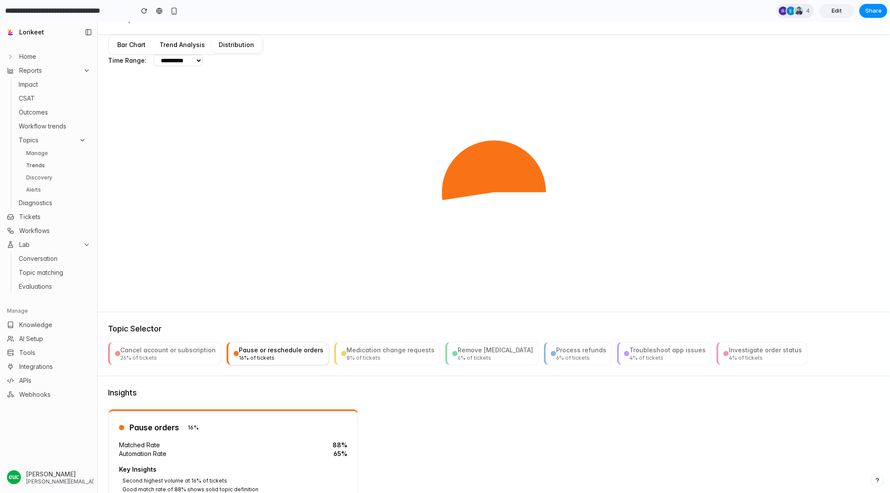
click at [282, 356] on div "16 % of tickets" at bounding box center [281, 357] width 85 height 7
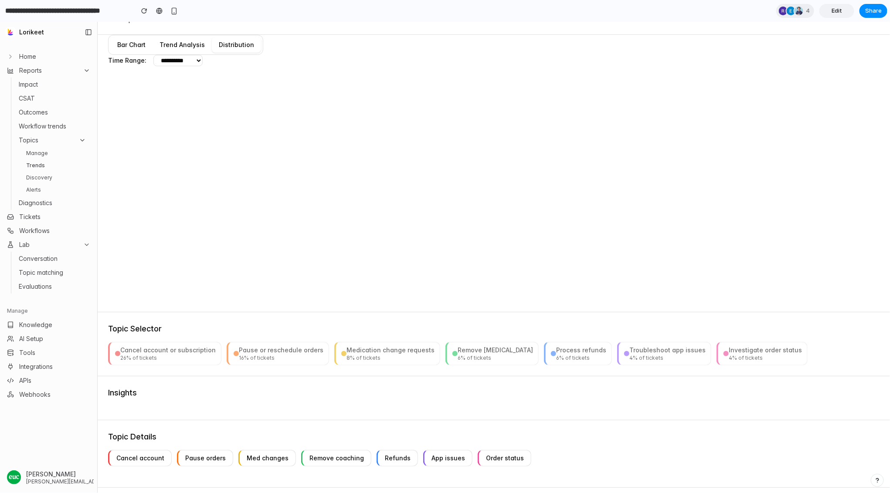
scroll to position [0, 0]
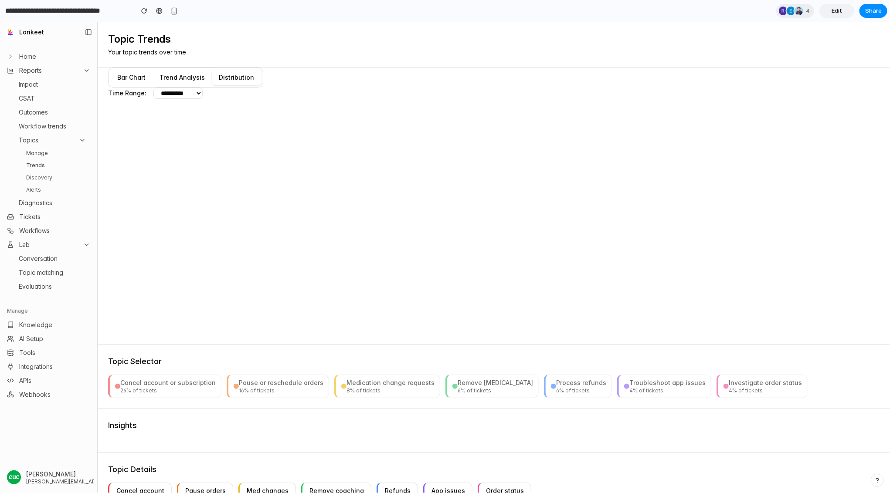
click at [127, 73] on button "Bar Chart" at bounding box center [131, 77] width 42 height 16
click at [155, 385] on div "Cancel account or subscription" at bounding box center [167, 382] width 95 height 9
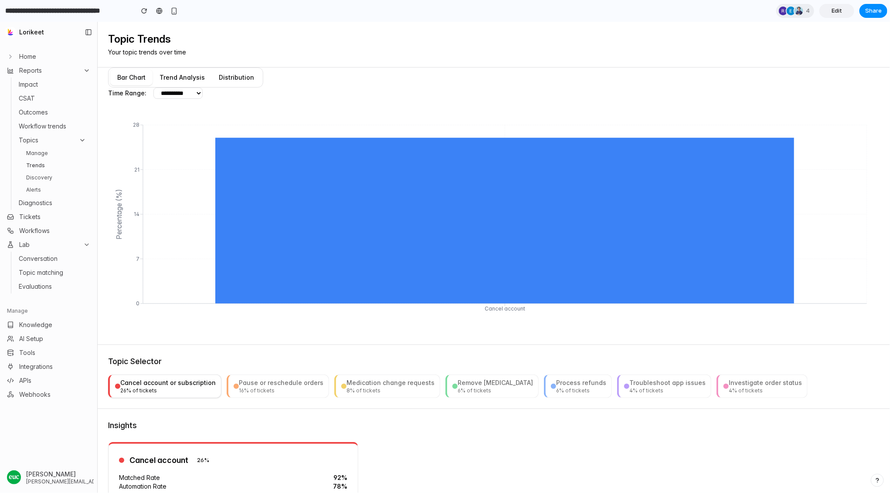
click at [189, 76] on button "Trend Analysis" at bounding box center [182, 77] width 59 height 16
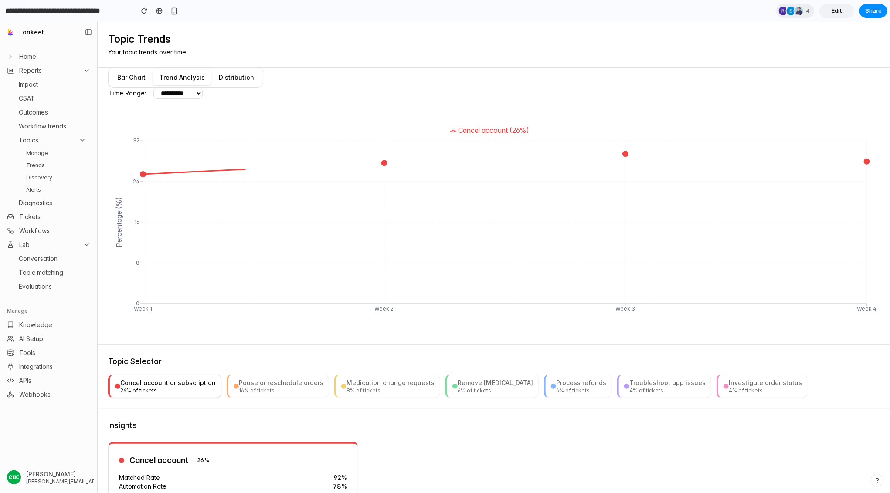
click at [248, 76] on button "Distribution" at bounding box center [236, 77] width 49 height 16
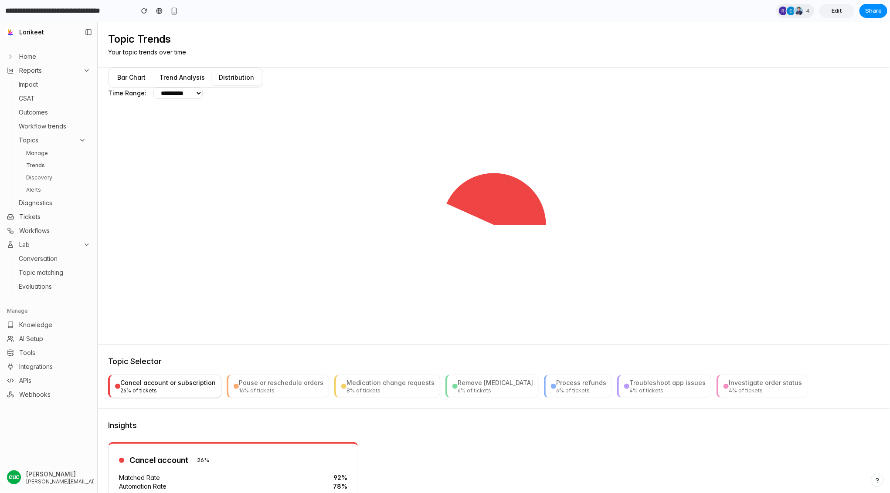
click at [200, 76] on button "Trend Analysis" at bounding box center [182, 77] width 59 height 16
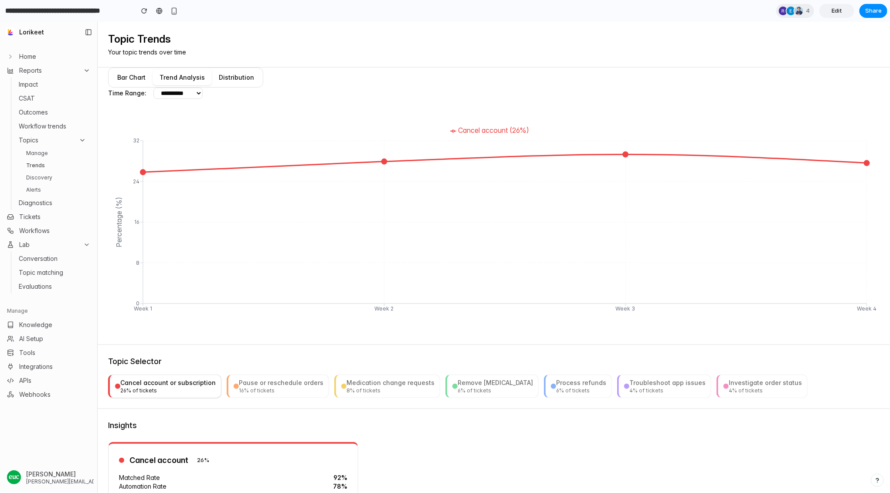
click at [49, 178] on link "Discovery" at bounding box center [56, 177] width 67 height 10
select select "*****"
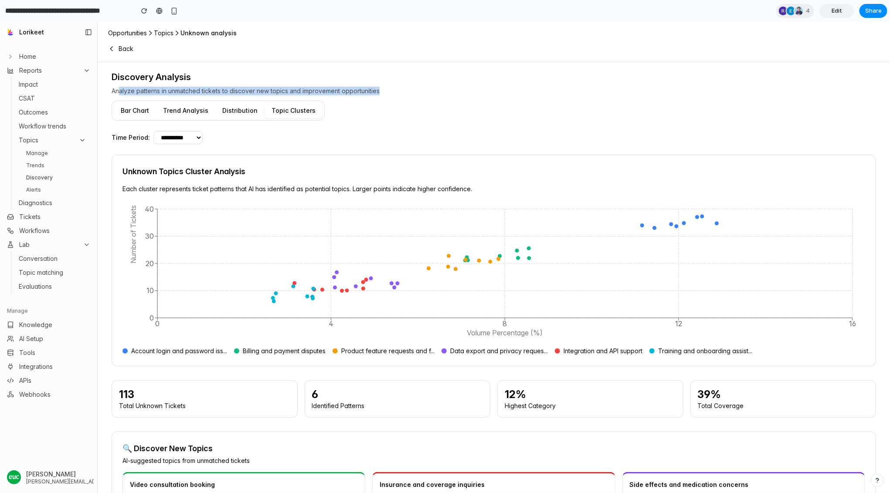
drag, startPoint x: 120, startPoint y: 89, endPoint x: 413, endPoint y: 87, distance: 292.4
click at [413, 87] on span "Analyze patterns in unmatched tickets to discover new topics and improvement op…" at bounding box center [494, 90] width 764 height 9
drag, startPoint x: 140, startPoint y: 351, endPoint x: 195, endPoint y: 350, distance: 54.9
click at [196, 350] on span "Account login and password iss..." at bounding box center [179, 350] width 96 height 9
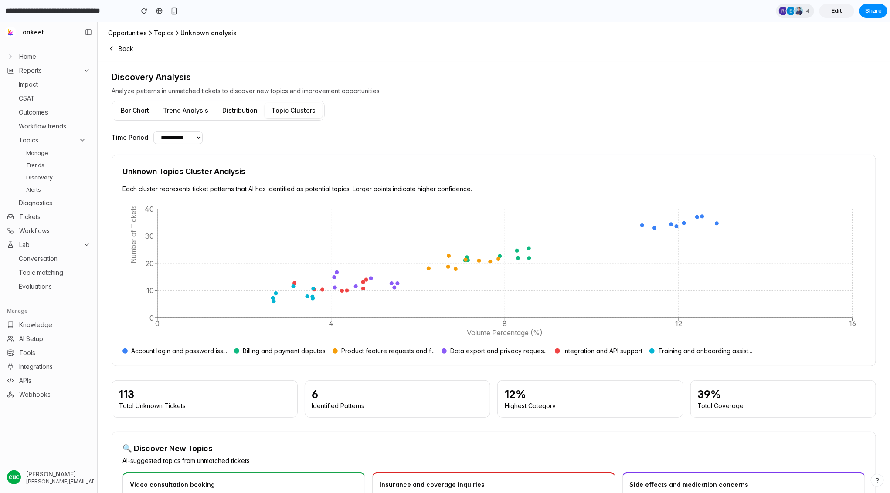
click at [195, 350] on span "Account login and password iss..." at bounding box center [179, 350] width 96 height 9
click at [270, 350] on span "Billing and payment disputes" at bounding box center [284, 350] width 83 height 9
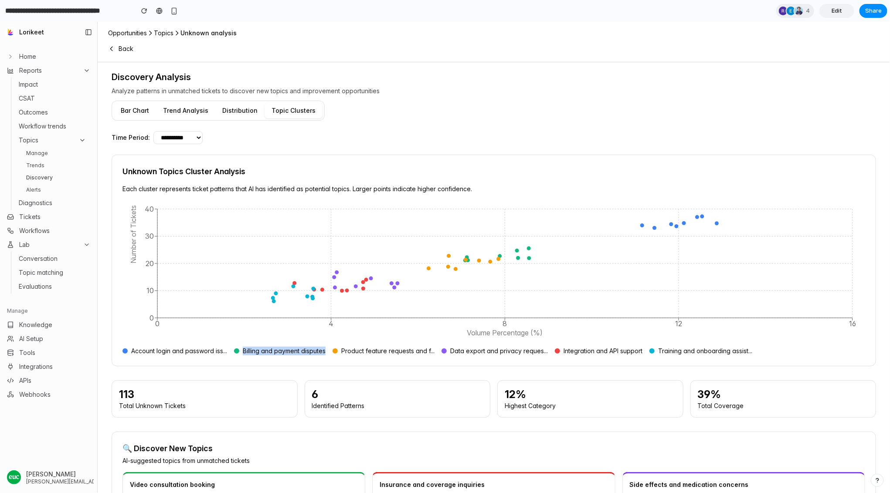
click at [270, 350] on span "Billing and payment disputes" at bounding box center [284, 350] width 83 height 9
click at [384, 350] on span "Product feature requests and f..." at bounding box center [387, 350] width 93 height 9
click at [468, 363] on div "Unknown Topics Cluster Analysis Each cluster represents ticket patterns that AI…" at bounding box center [494, 260] width 764 height 212
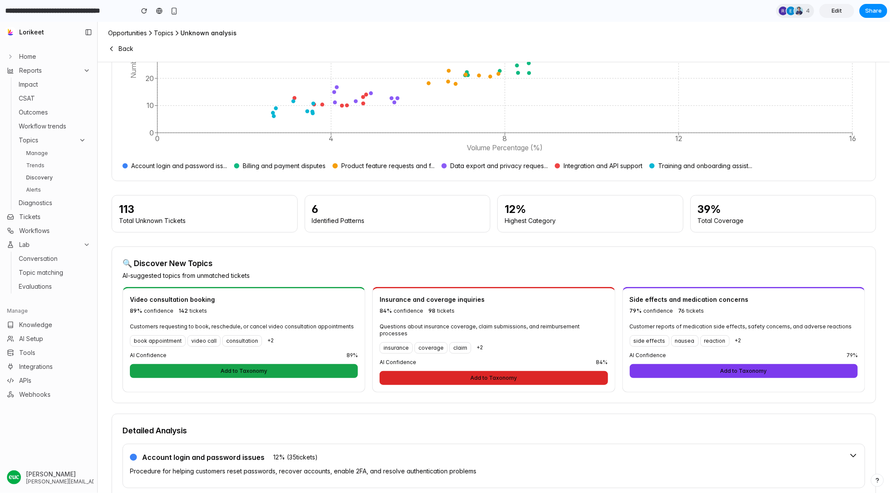
scroll to position [181, 0]
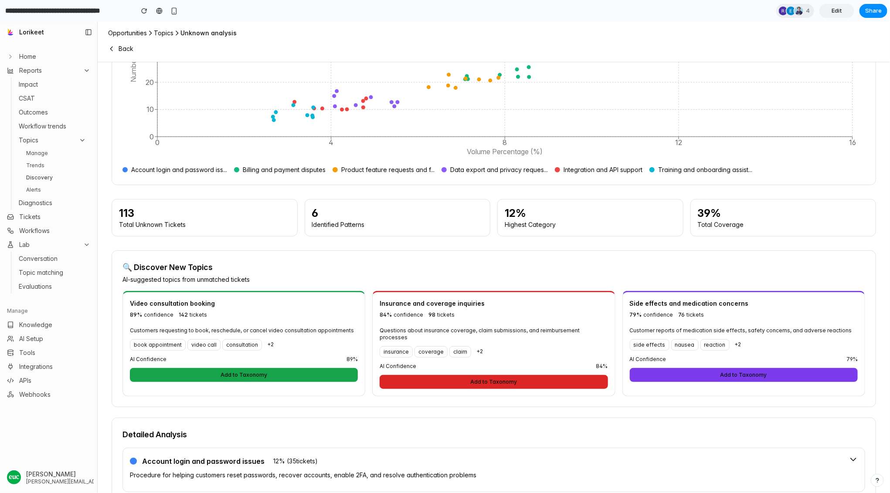
click at [407, 266] on div "🔍 Discover New Topics AI-suggested topics from unmatched tickets" at bounding box center [493, 272] width 742 height 23
drag, startPoint x: 142, startPoint y: 281, endPoint x: 250, endPoint y: 281, distance: 107.6
click at [250, 281] on p "AI-suggested topics from unmatched tickets" at bounding box center [185, 279] width 127 height 9
click at [311, 281] on div "🔍 Discover New Topics AI-suggested topics from unmatched tickets" at bounding box center [493, 272] width 742 height 23
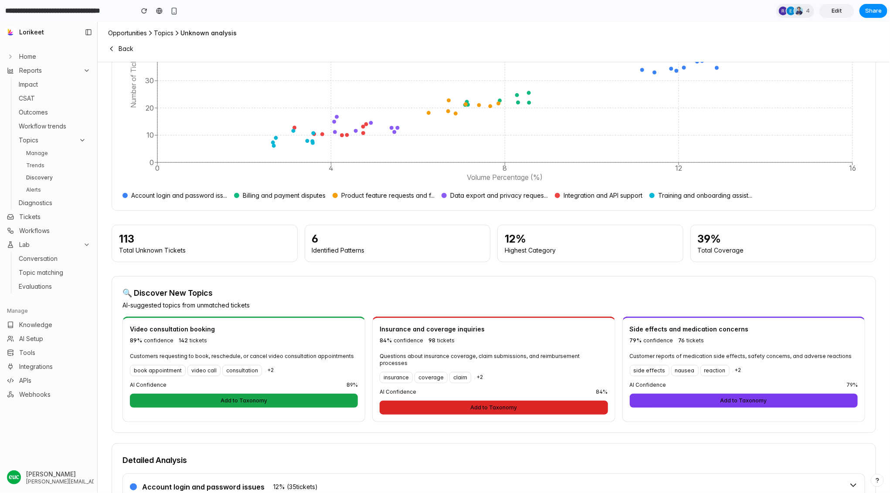
scroll to position [157, 0]
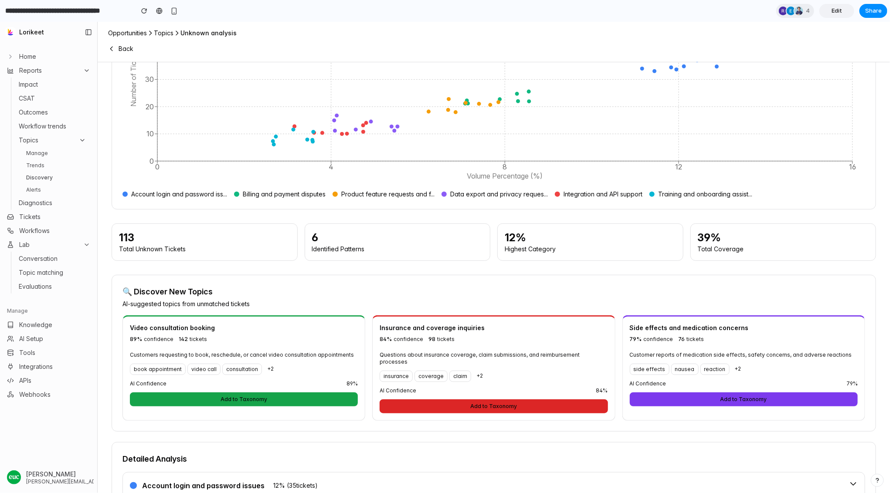
click at [427, 399] on button "Add to Taxonomy" at bounding box center [494, 406] width 228 height 14
click at [45, 166] on link "Trends" at bounding box center [56, 165] width 67 height 10
select select "*****"
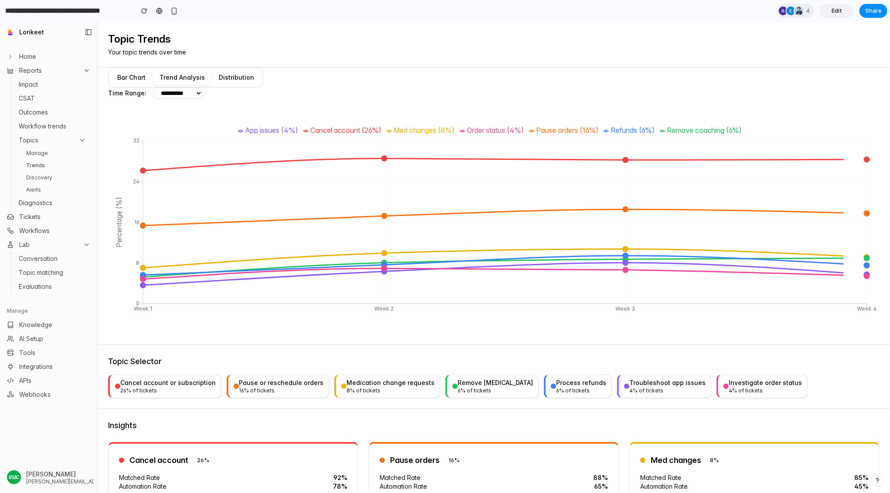
click at [44, 155] on link "Manage" at bounding box center [56, 153] width 67 height 10
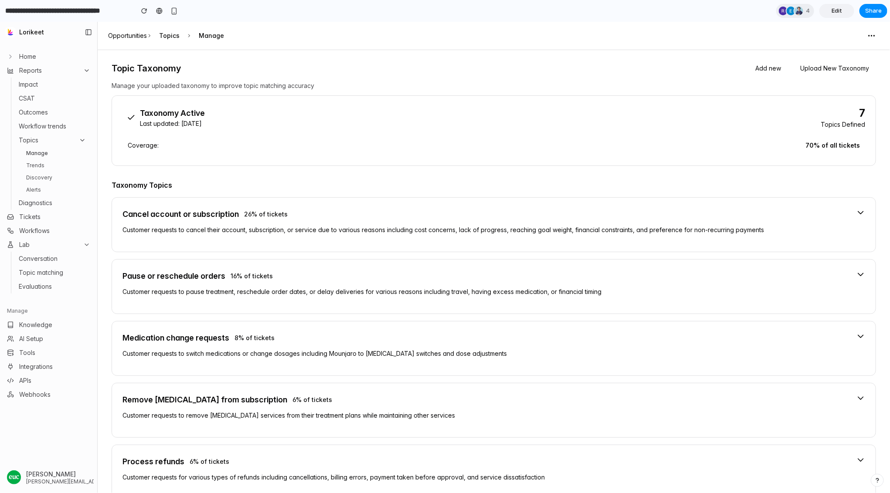
click at [47, 166] on link "Trends" at bounding box center [56, 165] width 67 height 10
select select "*****"
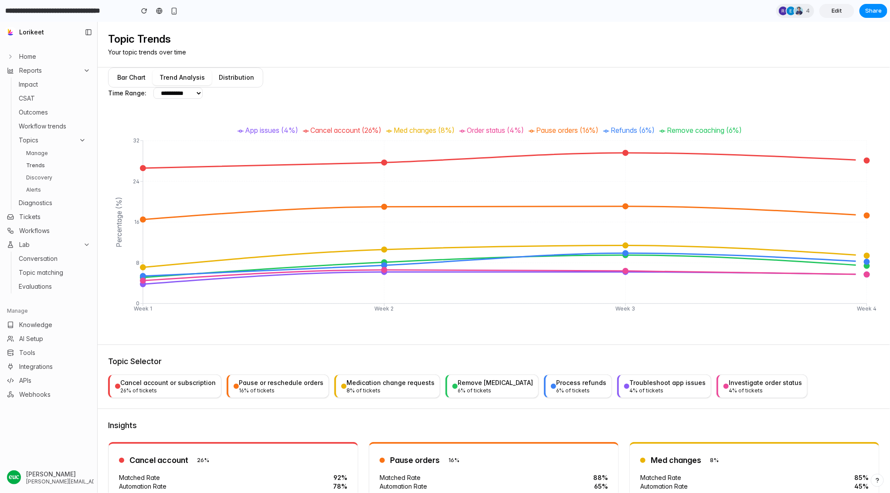
click at [45, 173] on link "Discovery" at bounding box center [56, 177] width 67 height 10
select select "*****"
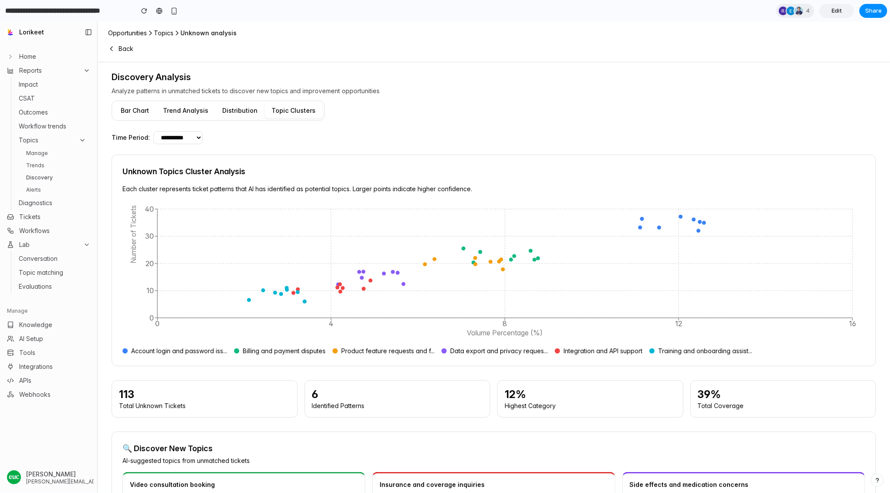
click at [33, 189] on link "Alerts" at bounding box center [56, 189] width 67 height 10
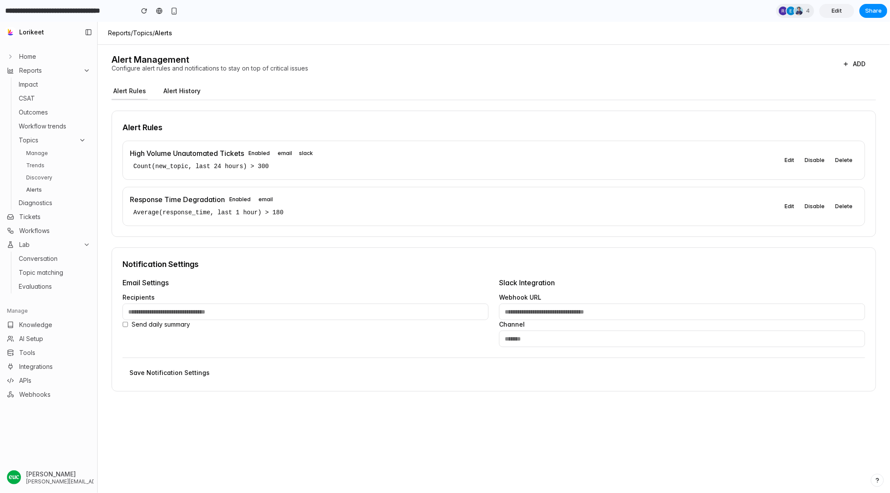
click at [232, 169] on p "Count(new_topic, last 24 hours) > 300" at bounding box center [454, 166] width 649 height 12
click at [194, 90] on button "Alert History" at bounding box center [182, 91] width 41 height 17
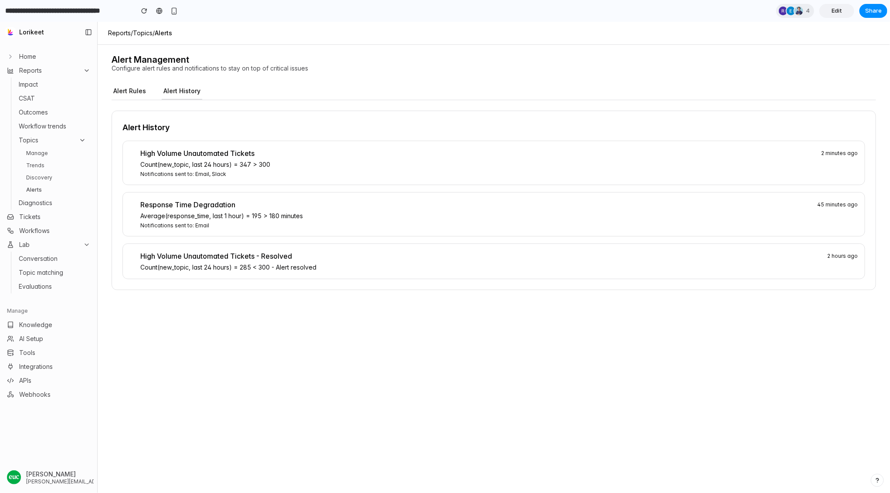
click at [120, 90] on button "Alert Rules" at bounding box center [130, 91] width 36 height 17
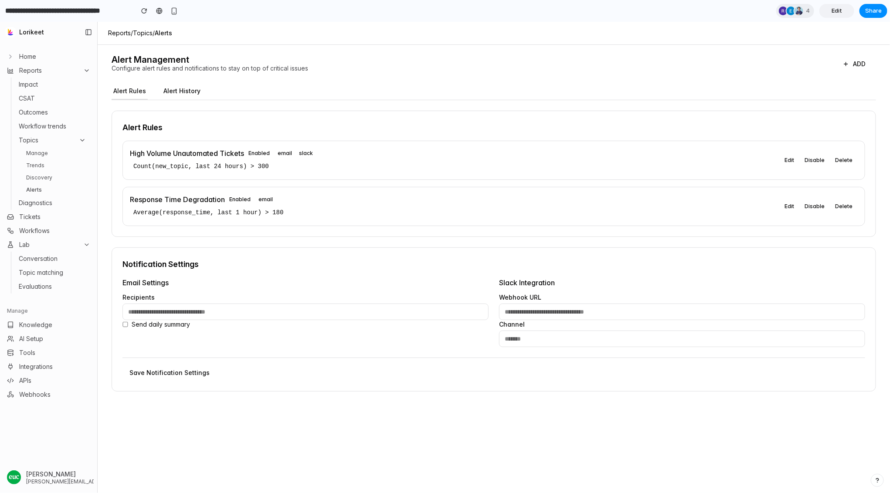
click at [790, 159] on button "Edit" at bounding box center [789, 160] width 20 height 10
select select "*****"
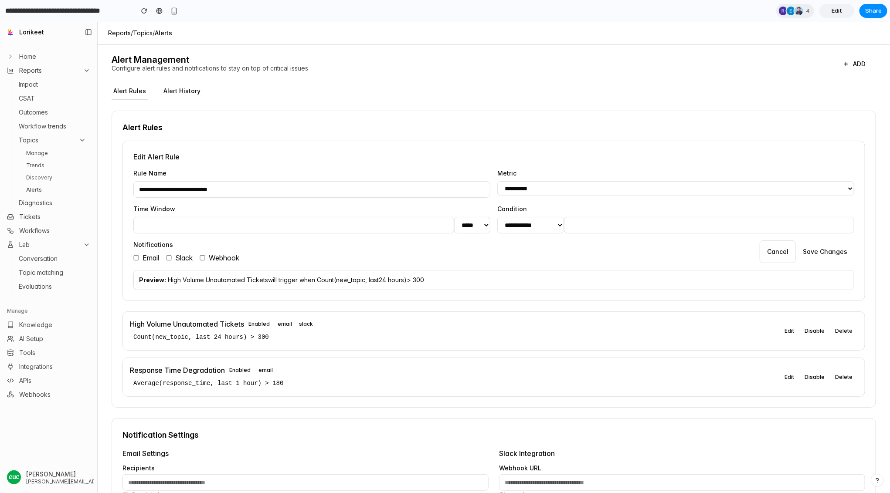
click at [242, 338] on p "Count(new_topic, last 24 hours) > 300" at bounding box center [454, 337] width 649 height 12
click at [406, 281] on p "Preview: High Volume Unautomated Tickets will trigger when Count( new_topic , l…" at bounding box center [493, 279] width 709 height 9
click at [492, 258] on div "**********" at bounding box center [493, 216] width 721 height 94
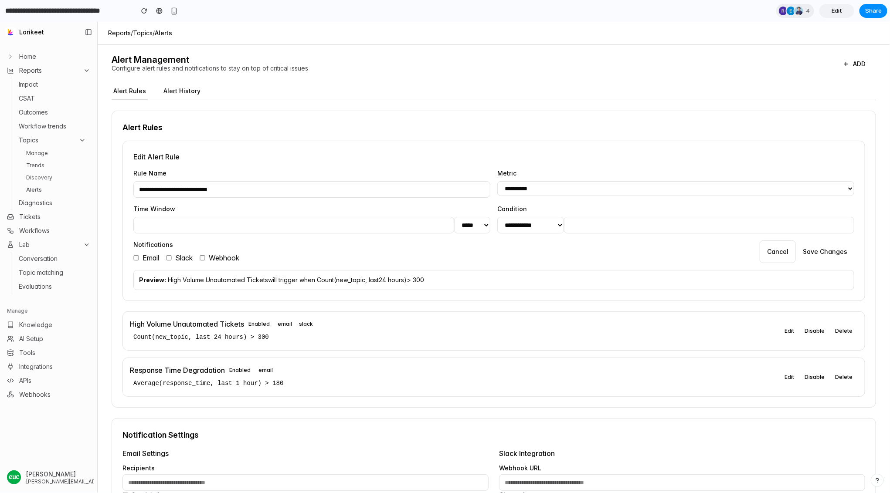
click at [770, 248] on button "Cancel" at bounding box center [777, 251] width 36 height 23
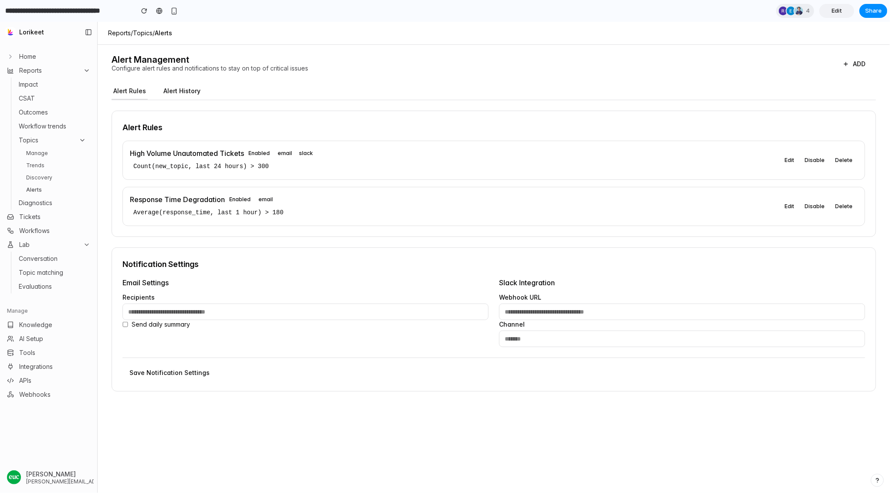
click at [792, 206] on button "Edit" at bounding box center [789, 206] width 20 height 10
select select "**********"
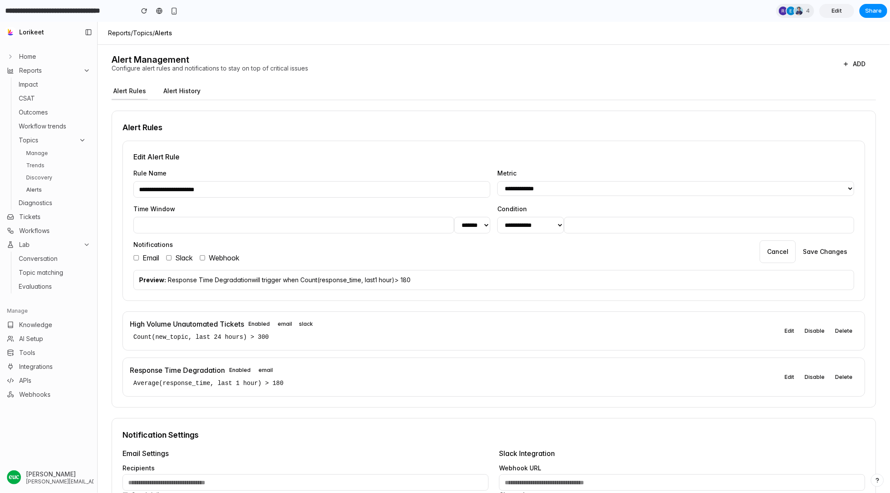
click at [780, 252] on button "Cancel" at bounding box center [777, 251] width 36 height 23
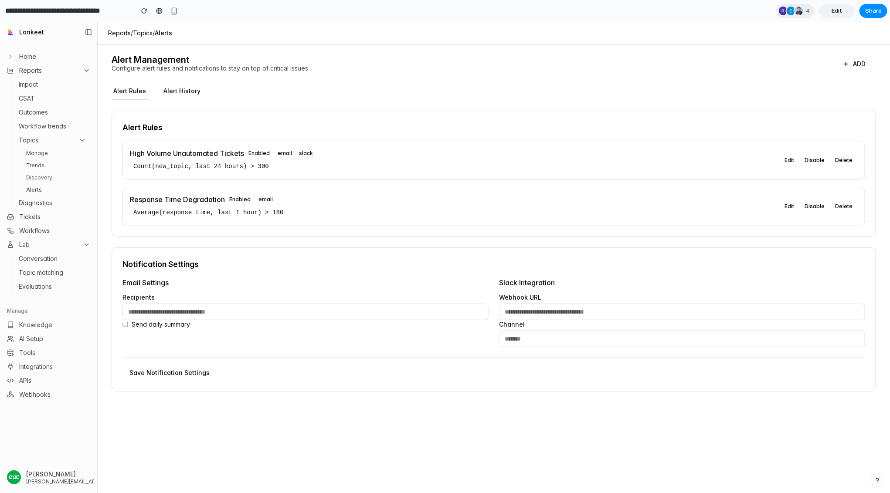
click at [198, 93] on button "Alert History" at bounding box center [182, 91] width 41 height 17
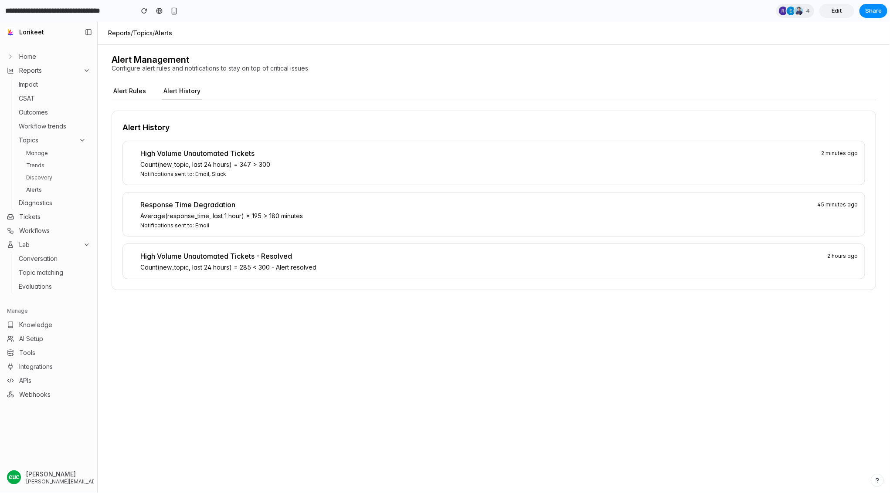
click at [128, 98] on button "Alert Rules" at bounding box center [130, 91] width 36 height 17
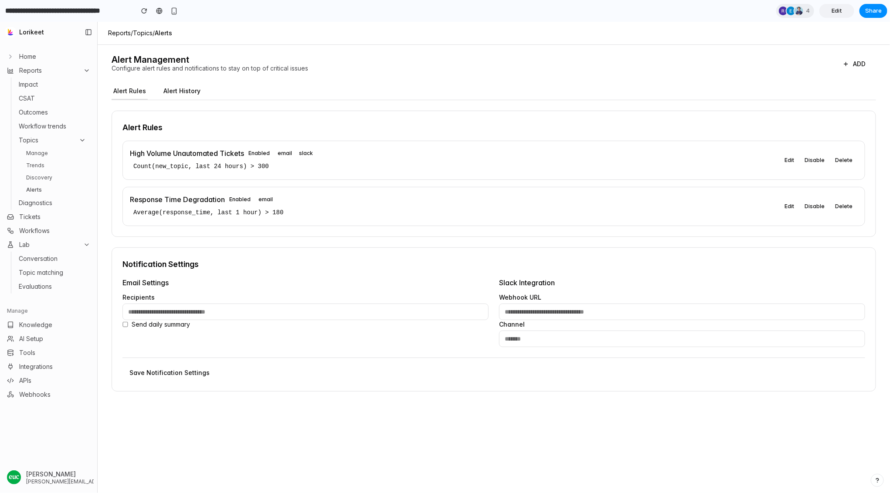
click at [302, 305] on input "email" at bounding box center [305, 311] width 366 height 17
type input "*****"
type input "********"
paste input "**********"
type input "**********"
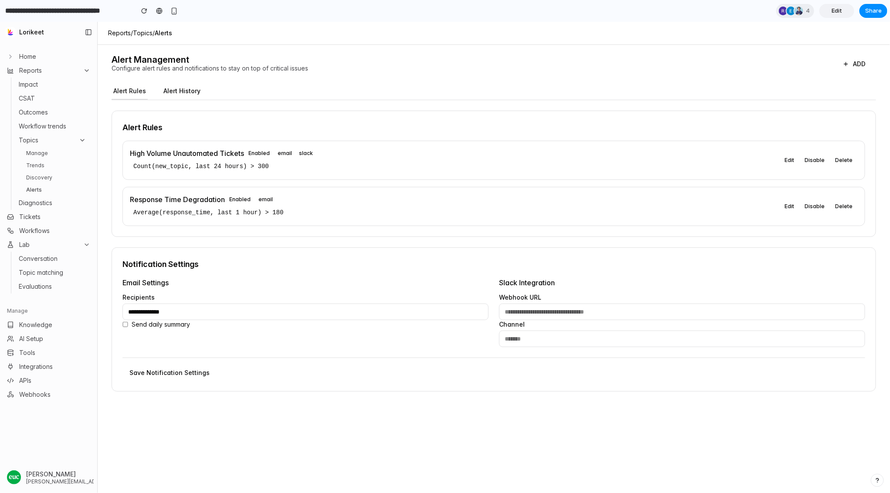
click at [668, 285] on h4 "Slack Integration" at bounding box center [682, 282] width 366 height 10
click at [673, 273] on div "**********" at bounding box center [494, 319] width 764 height 144
click at [598, 309] on input "url" at bounding box center [682, 311] width 366 height 17
click at [641, 273] on div "**********" at bounding box center [494, 319] width 764 height 144
click at [565, 331] on input "text" at bounding box center [682, 338] width 366 height 17
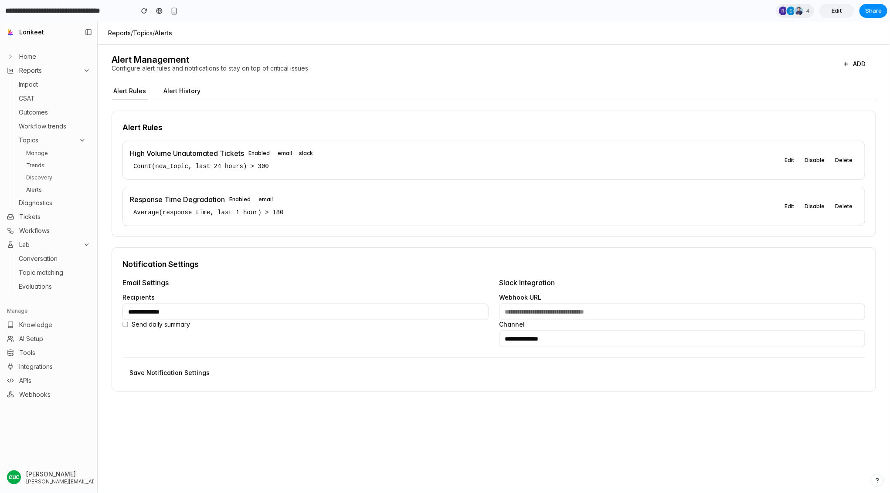
type input "**********"
click at [380, 366] on div "Save Notification Settings" at bounding box center [493, 368] width 742 height 23
click at [398, 308] on input "**********" at bounding box center [305, 311] width 366 height 17
click at [551, 315] on input "url" at bounding box center [682, 311] width 366 height 17
click at [619, 275] on div "**********" at bounding box center [494, 319] width 764 height 144
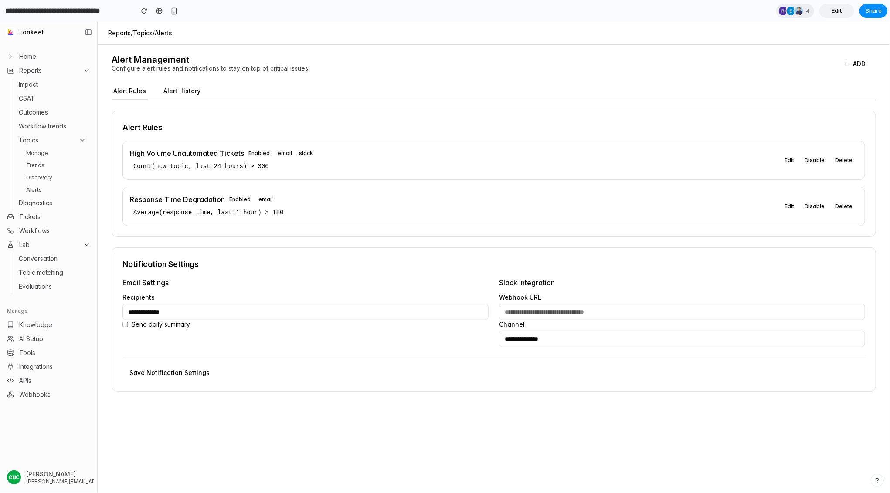
click at [858, 61] on button "ADD" at bounding box center [854, 64] width 44 height 16
select select "*****"
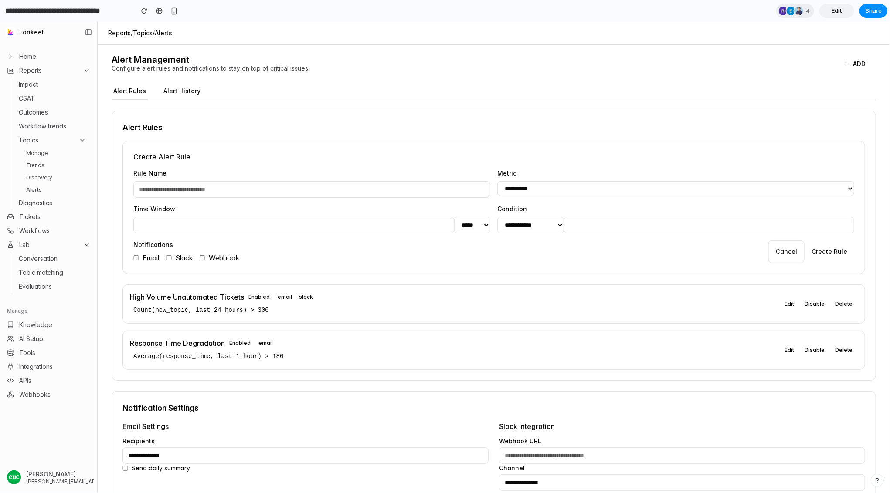
click at [551, 75] on div "Alert Management Configure alert rules and notifications to stay on top of crit…" at bounding box center [494, 66] width 764 height 23
click at [856, 57] on button "ADD" at bounding box center [854, 64] width 44 height 16
click at [847, 66] on icon at bounding box center [845, 63] width 7 height 7
click at [796, 245] on button "Cancel" at bounding box center [786, 251] width 36 height 23
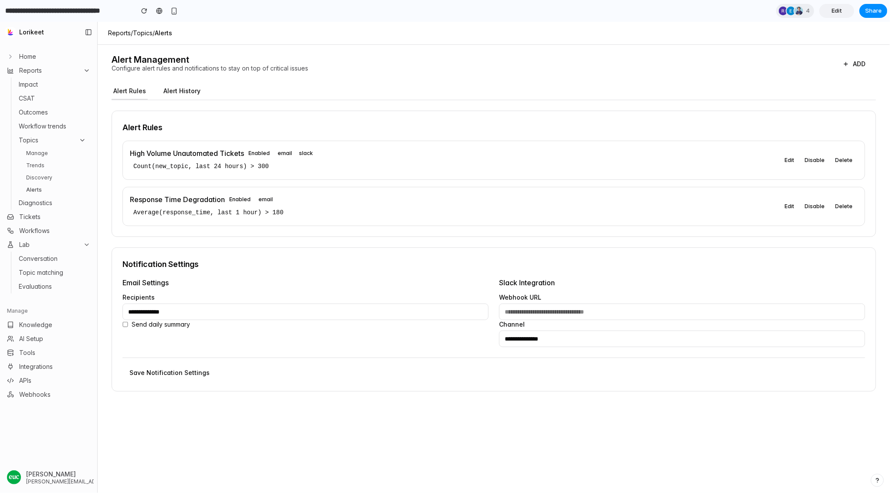
click at [167, 92] on button "Alert History" at bounding box center [182, 91] width 41 height 17
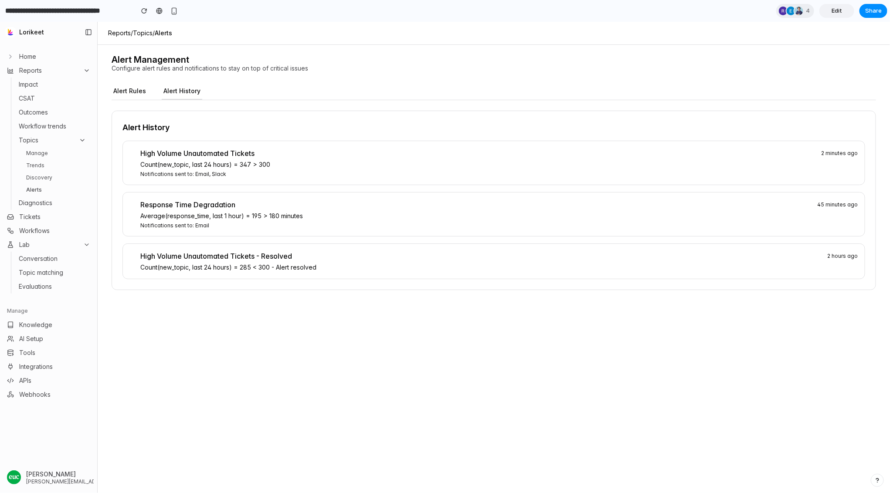
click at [128, 93] on button "Alert Rules" at bounding box center [130, 91] width 36 height 17
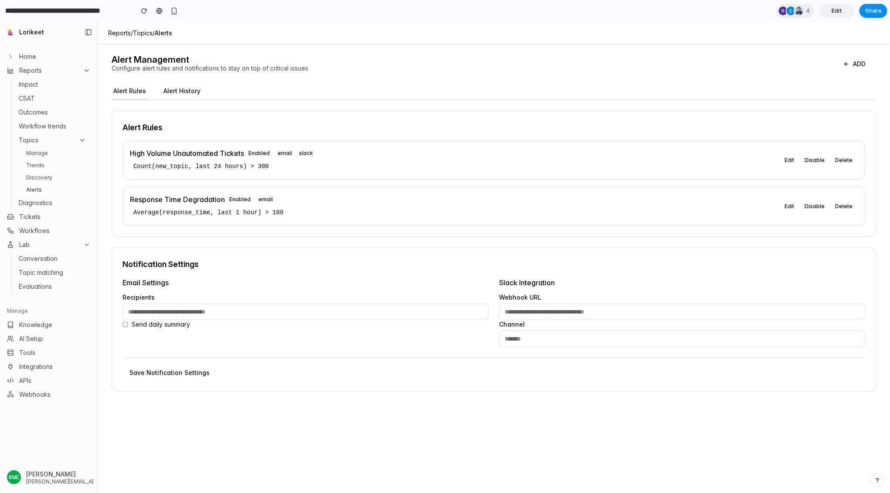
click at [51, 178] on link "Discovery" at bounding box center [56, 177] width 67 height 10
select select "*****"
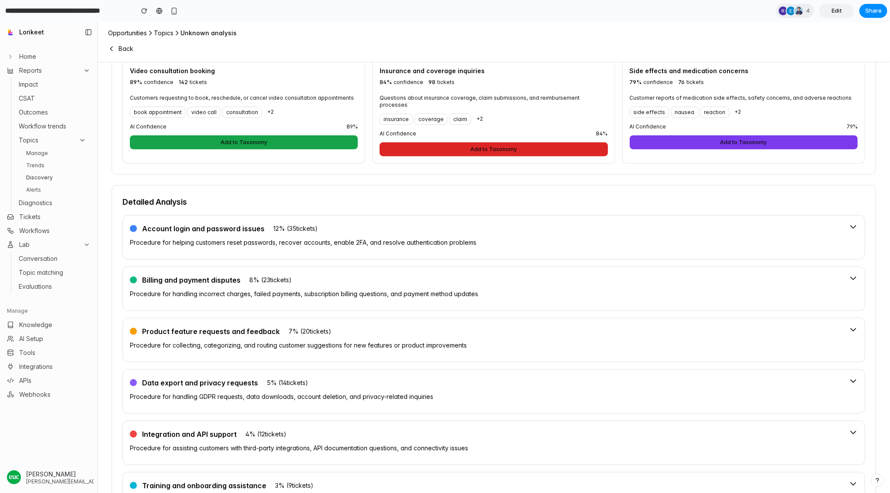
scroll to position [413, 0]
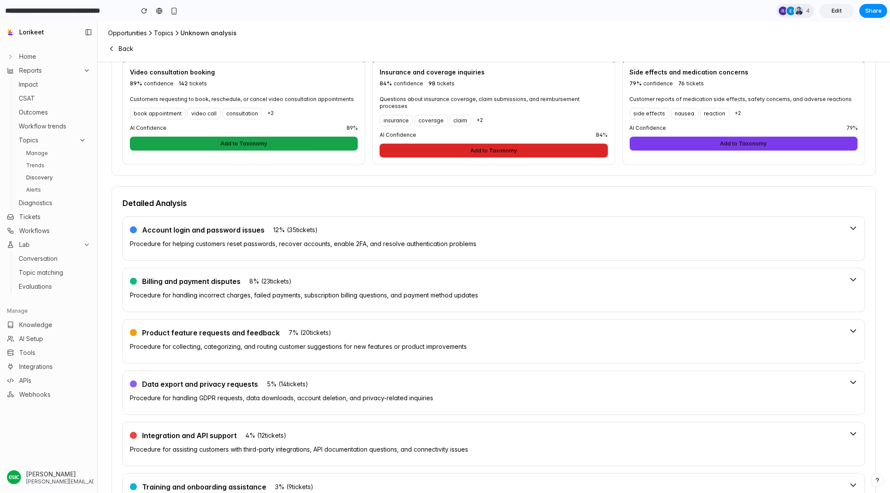
click at [319, 224] on span "12 % ( 35 tickets)" at bounding box center [295, 230] width 51 height 12
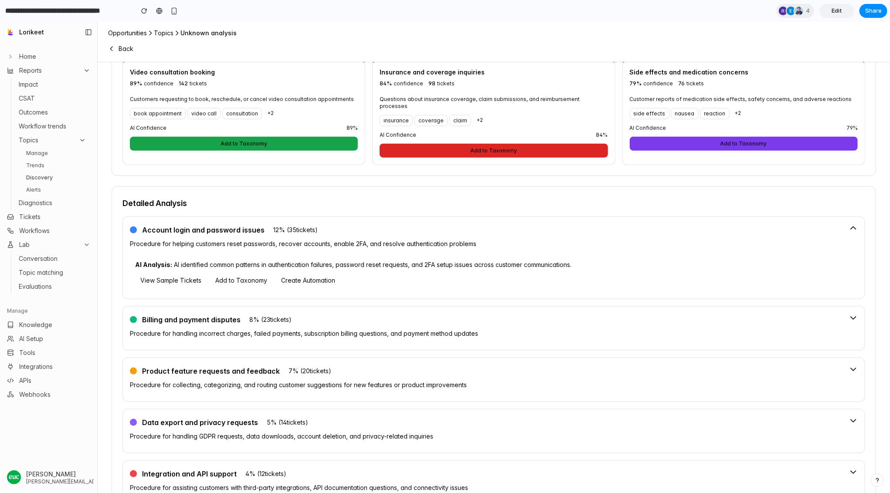
click at [167, 274] on button "View Sample Tickets" at bounding box center [170, 280] width 71 height 12
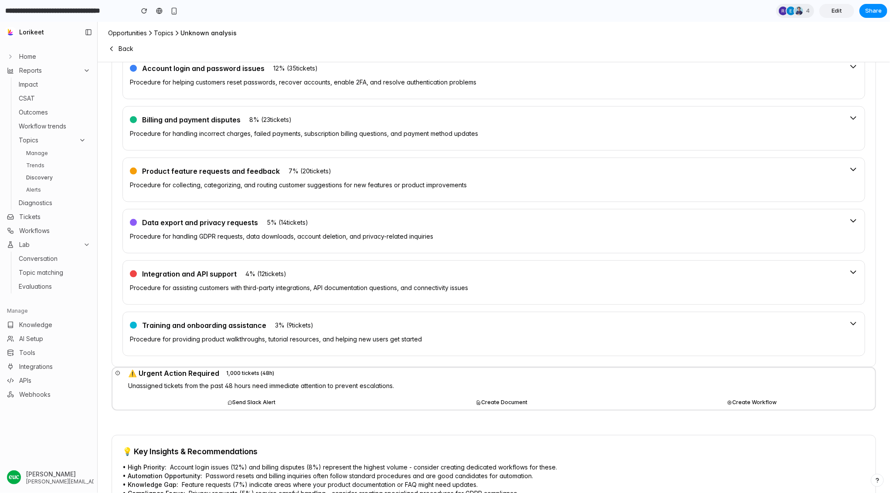
scroll to position [589, 0]
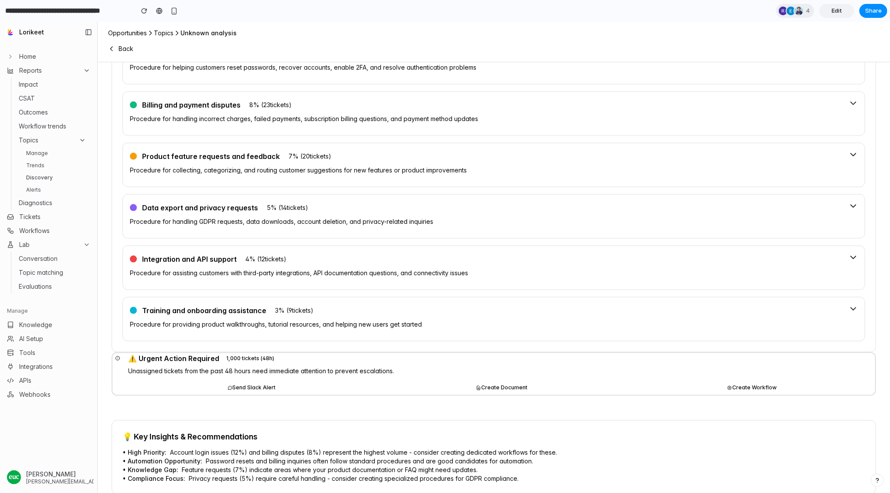
click at [242, 381] on button "Send Slack Alert" at bounding box center [251, 388] width 247 height 14
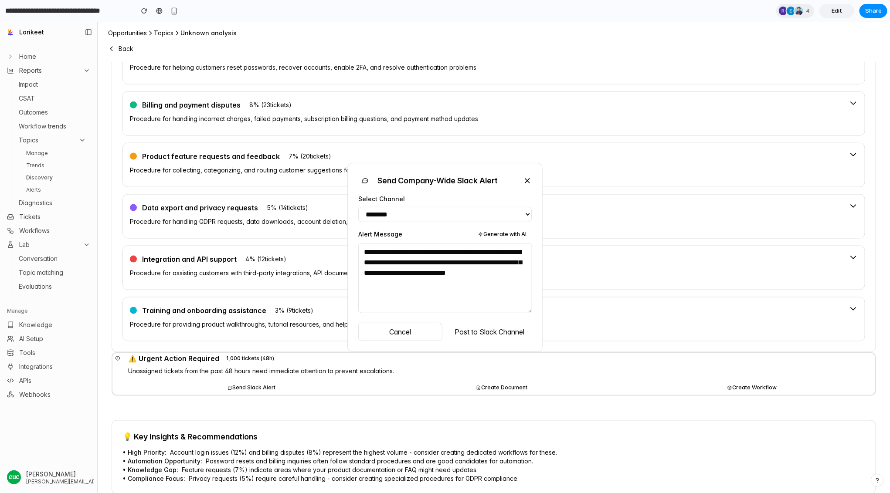
click at [315, 394] on div "**********" at bounding box center [445, 256] width 890 height 471
click at [525, 173] on div "Send Company-Wide Slack Alert" at bounding box center [444, 180] width 173 height 14
click at [526, 179] on div "Send Company-Wide Slack Alert" at bounding box center [444, 180] width 173 height 14
click at [525, 176] on icon at bounding box center [527, 180] width 9 height 9
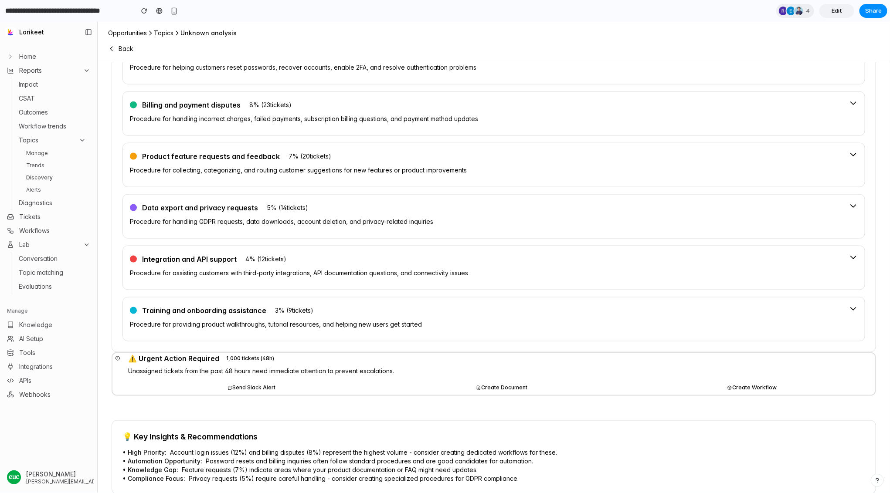
click at [498, 381] on button "Create Document" at bounding box center [501, 388] width 247 height 14
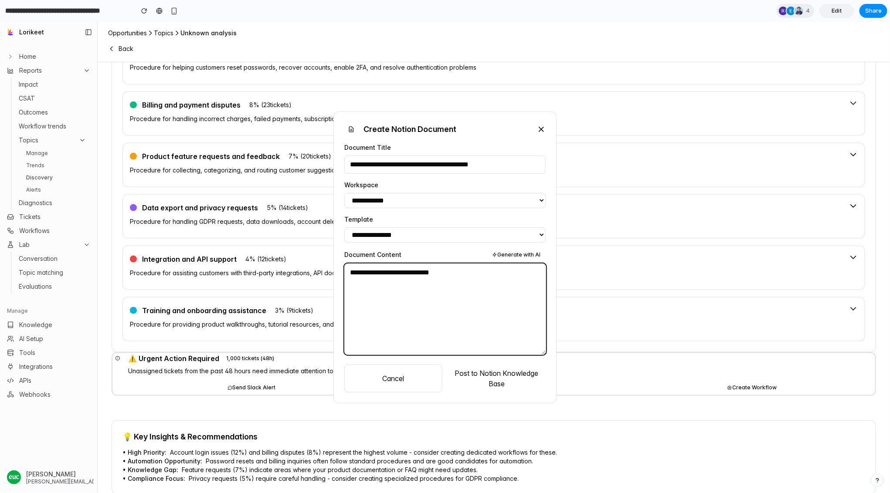
click at [451, 292] on textarea "**********" at bounding box center [445, 308] width 202 height 91
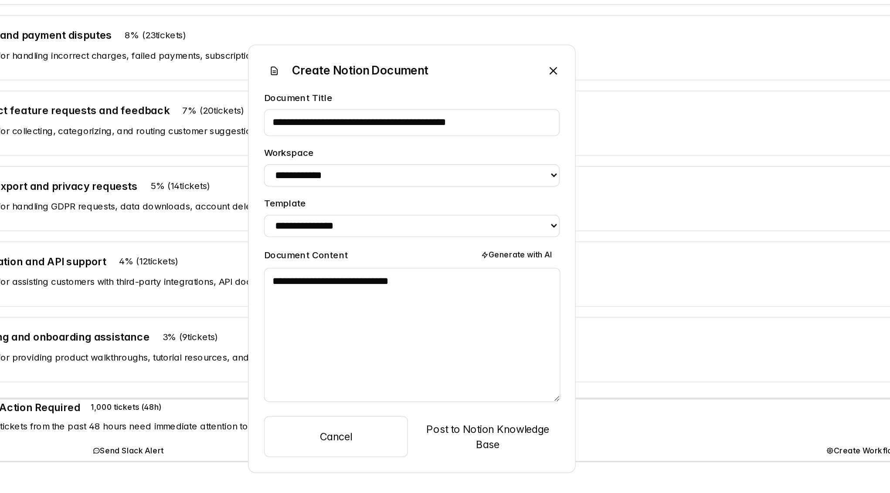
click at [298, 16] on icon at bounding box center [299, 20] width 9 height 9
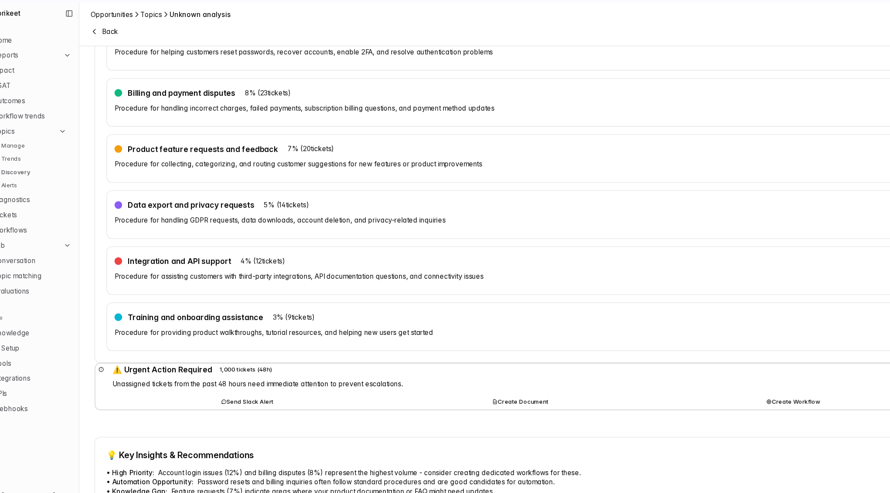
click at [717, 361] on button "Create Workflow" at bounding box center [724, 368] width 247 height 14
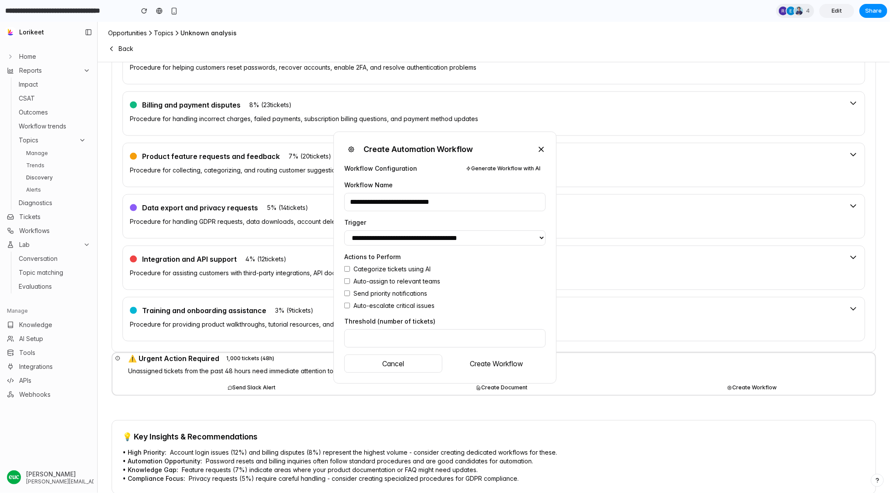
click at [504, 363] on button "Create Workflow" at bounding box center [496, 363] width 98 height 18
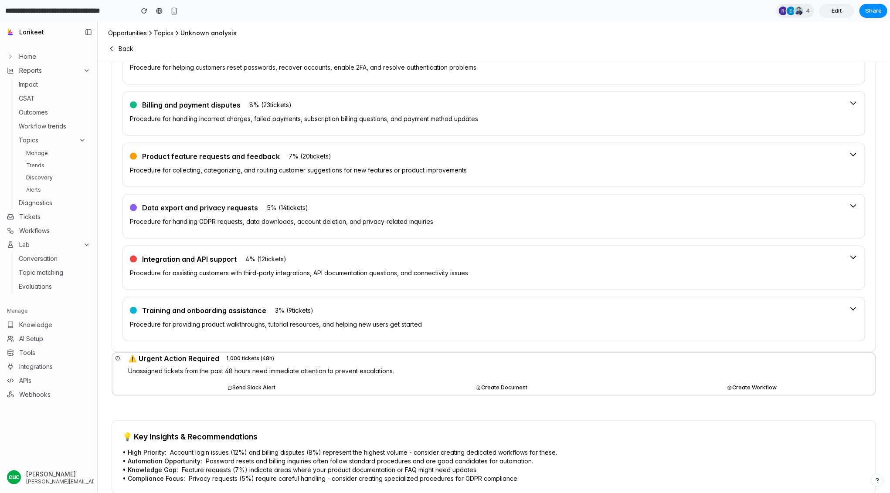
click at [639, 304] on div "Training and onboarding assistance 3 % ( 9 tickets)" at bounding box center [486, 310] width 712 height 12
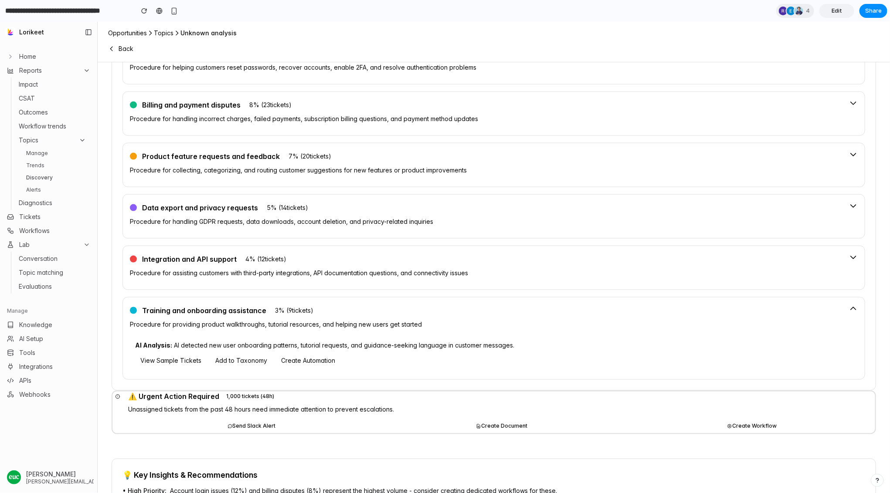
click at [639, 304] on div "Training and onboarding assistance 3 % ( 9 tickets)" at bounding box center [486, 310] width 712 height 12
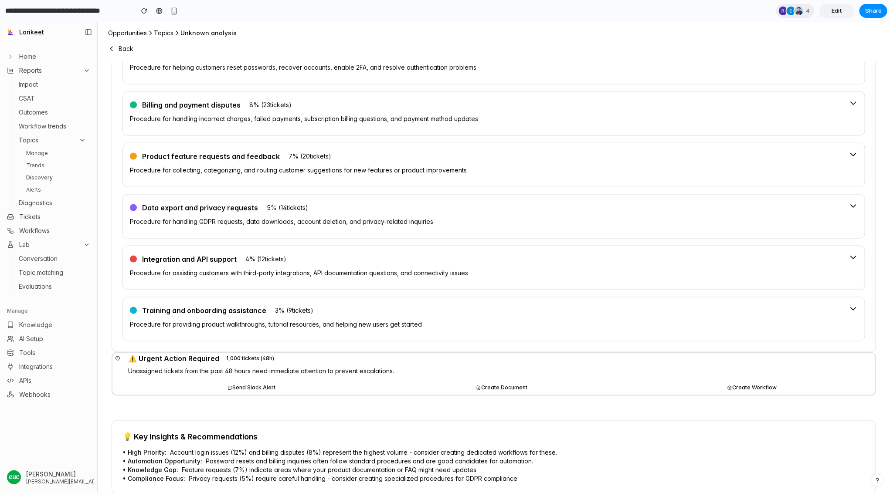
click at [609, 367] on p "Unassigned tickets from the past 48 hours need immediate attention to prevent e…" at bounding box center [501, 371] width 747 height 9
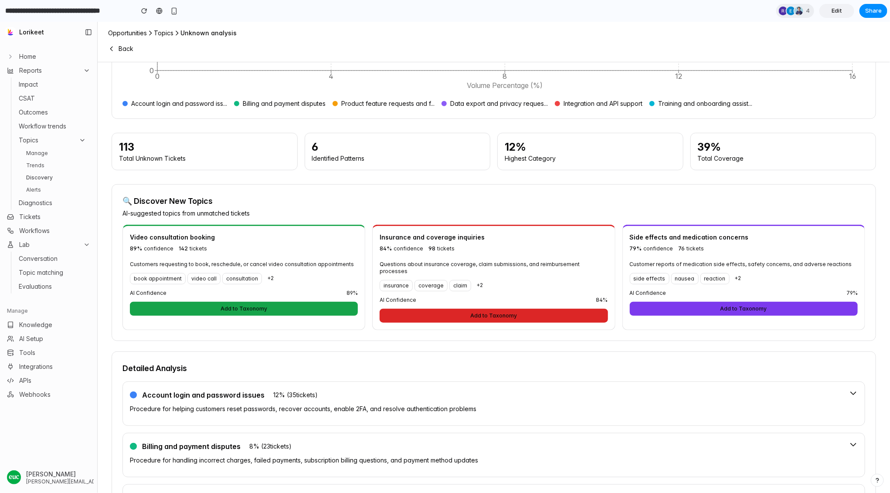
scroll to position [0, 0]
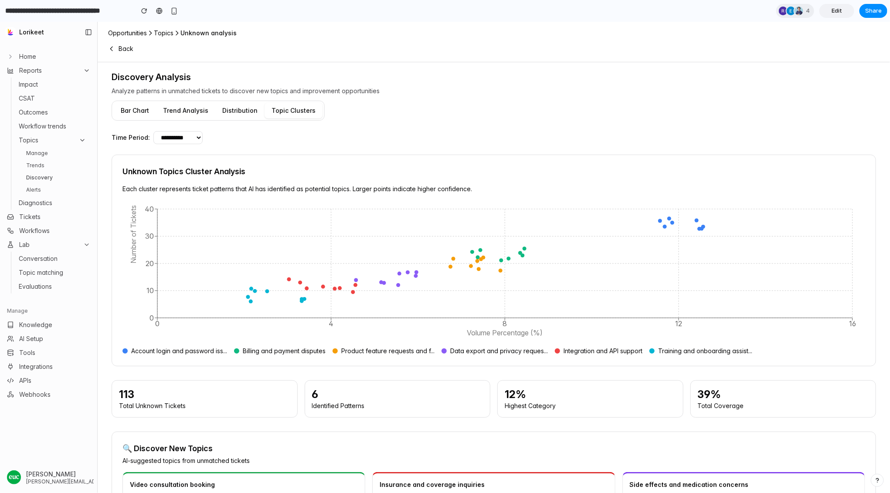
click at [27, 58] on span "Home" at bounding box center [27, 56] width 17 height 9
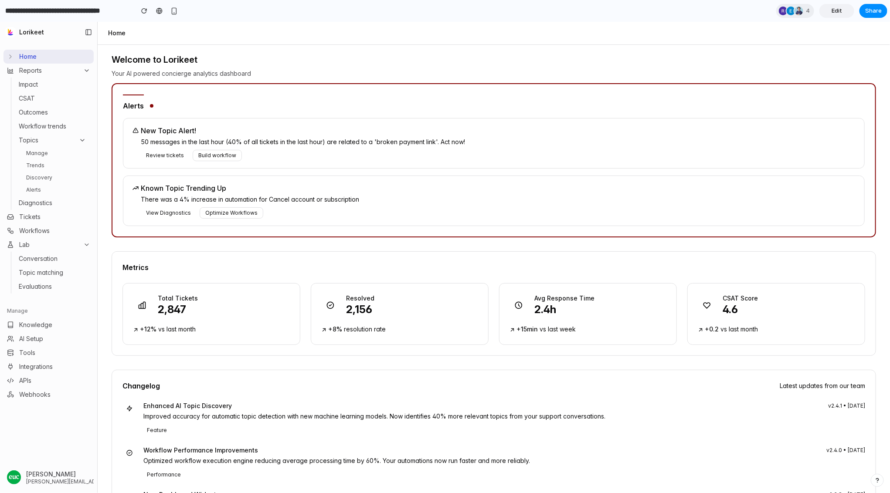
click at [158, 156] on button "Review tickets" at bounding box center [165, 154] width 48 height 11
click at [233, 312] on div "Total Tickets 2,847" at bounding box center [211, 305] width 156 height 23
click at [365, 310] on p "2,156" at bounding box center [360, 309] width 28 height 14
click at [547, 298] on p "Avg Response Time" at bounding box center [564, 298] width 60 height 9
click at [720, 312] on div "CSAT Score 4.6" at bounding box center [776, 305] width 156 height 23
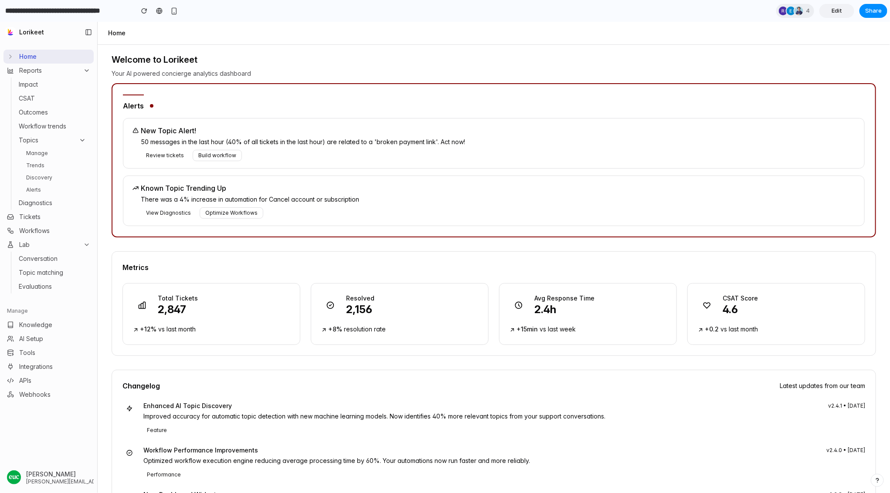
click at [708, 303] on icon at bounding box center [706, 305] width 9 height 9
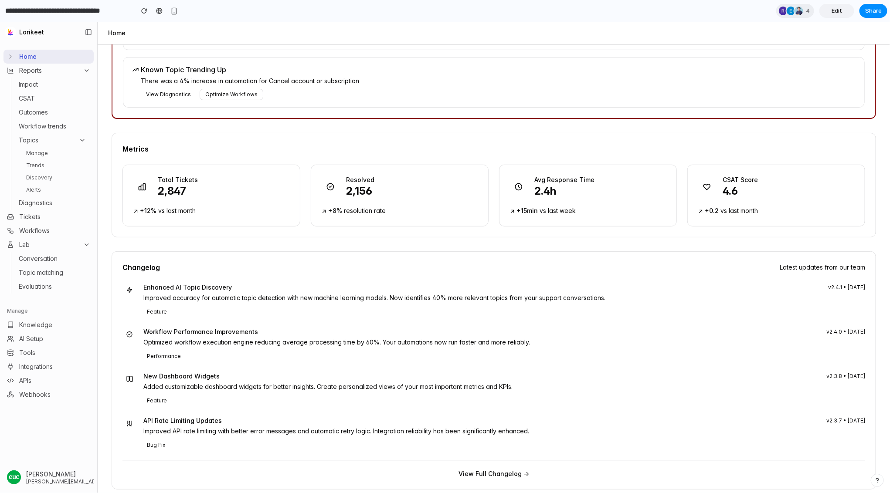
scroll to position [122, 0]
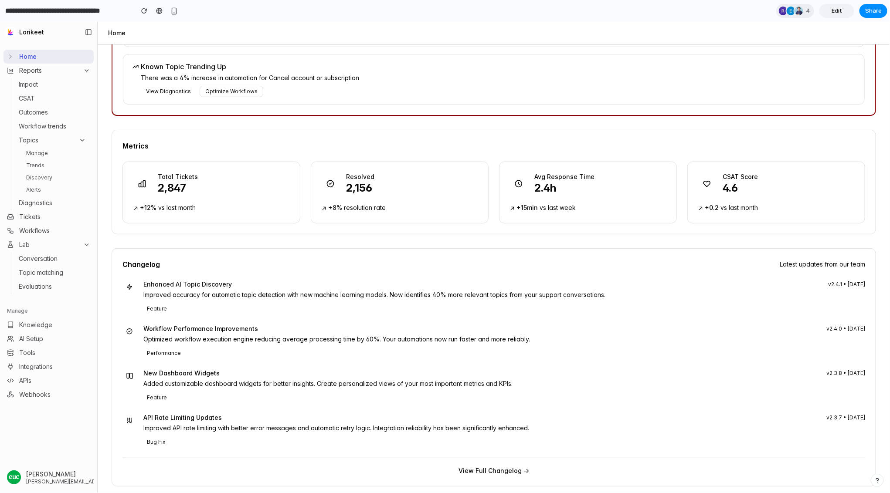
click at [817, 290] on p "Improved accuracy for automatic topic detection with new machine learning model…" at bounding box center [504, 294] width 722 height 9
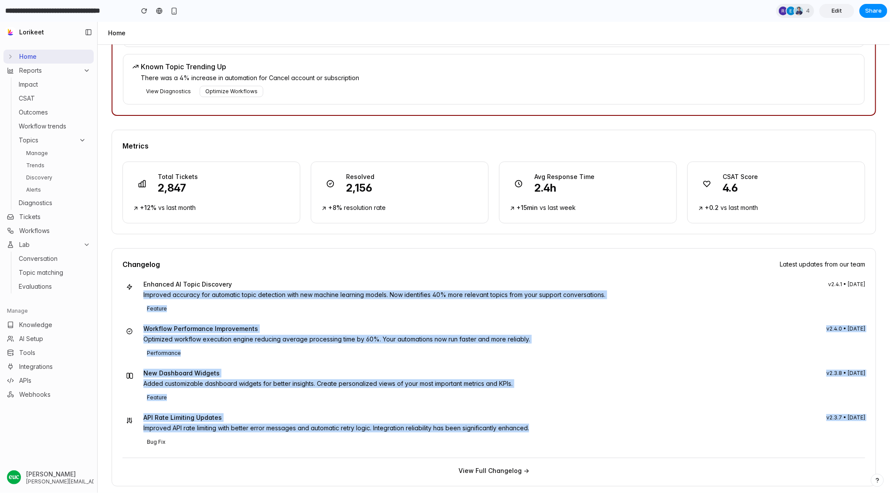
drag, startPoint x: 254, startPoint y: 432, endPoint x: 152, endPoint y: 287, distance: 177.3
click at [152, 287] on div "Enhanced AI Topic Discovery v2.4.1 • [DATE] Improved accuracy for automatic top…" at bounding box center [493, 378] width 742 height 196
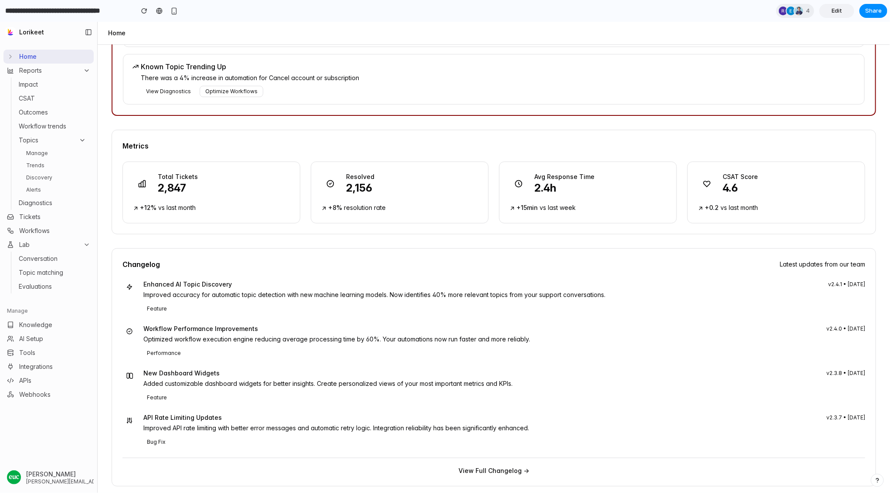
click at [393, 335] on p "Optimized workflow execution engine reducing average processing time by 60%. Yo…" at bounding box center [504, 339] width 722 height 9
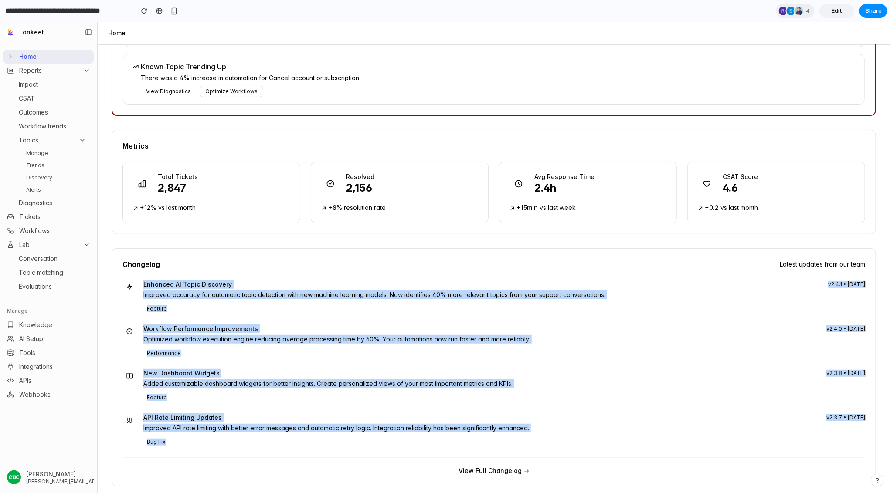
drag, startPoint x: 142, startPoint y: 281, endPoint x: 240, endPoint y: 446, distance: 191.8
click at [240, 447] on div "Enhanced AI Topic Discovery v2.4.1 • [DATE] Improved accuracy for automatic top…" at bounding box center [493, 378] width 742 height 196
click at [264, 437] on div "Bug Fix" at bounding box center [504, 441] width 722 height 11
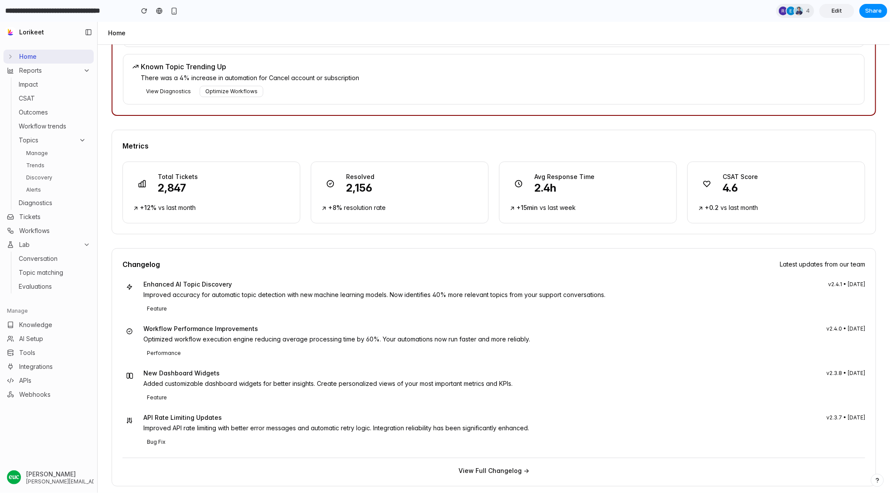
click at [845, 260] on span "Latest updates from our team" at bounding box center [822, 264] width 85 height 9
click at [525, 470] on button "View Full Changelog →" at bounding box center [493, 470] width 71 height 9
click at [250, 398] on div "Feature" at bounding box center [504, 396] width 722 height 11
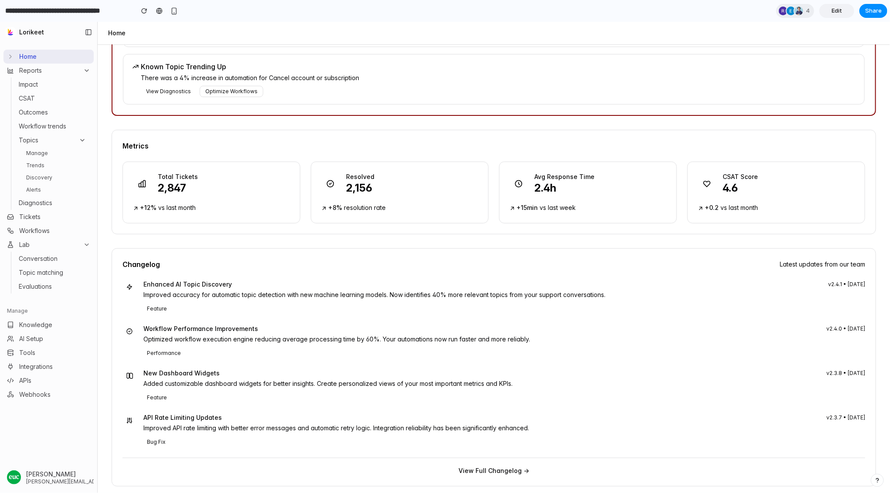
click at [250, 398] on div "Feature" at bounding box center [504, 396] width 722 height 11
click at [238, 415] on div "API Rate Limiting Updates v2.3.7 • [DATE]" at bounding box center [504, 417] width 722 height 9
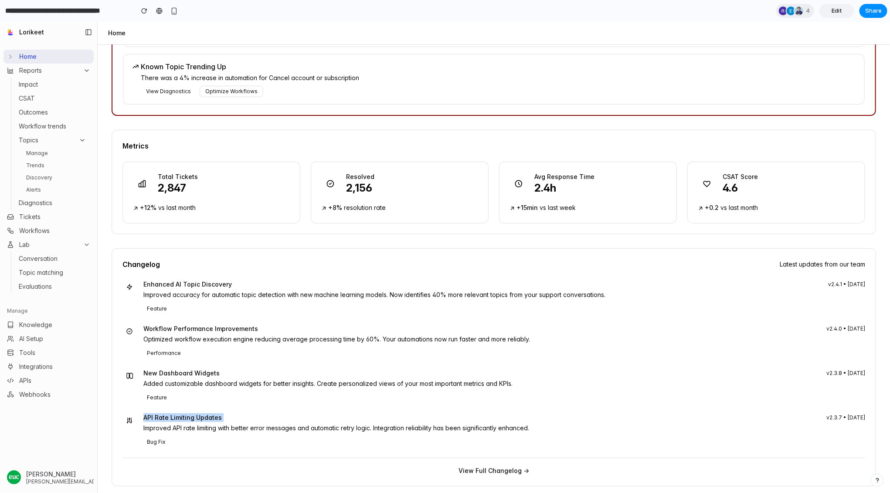
click at [238, 415] on div "API Rate Limiting Updates v2.3.7 • [DATE]" at bounding box center [504, 417] width 722 height 9
click at [288, 407] on div "Enhanced AI Topic Discovery v2.4.1 • [DATE] Improved accuracy for automatic top…" at bounding box center [493, 378] width 742 height 196
drag, startPoint x: 122, startPoint y: 259, endPoint x: 882, endPoint y: 416, distance: 776.0
click at [882, 416] on div "Welcome to [PERSON_NAME] Your AI powered concierge analytics dashboard Alerts N…" at bounding box center [494, 268] width 792 height 448
click at [749, 384] on p "Added customizable dashboard widgets for better insights. Create personalized v…" at bounding box center [504, 383] width 722 height 9
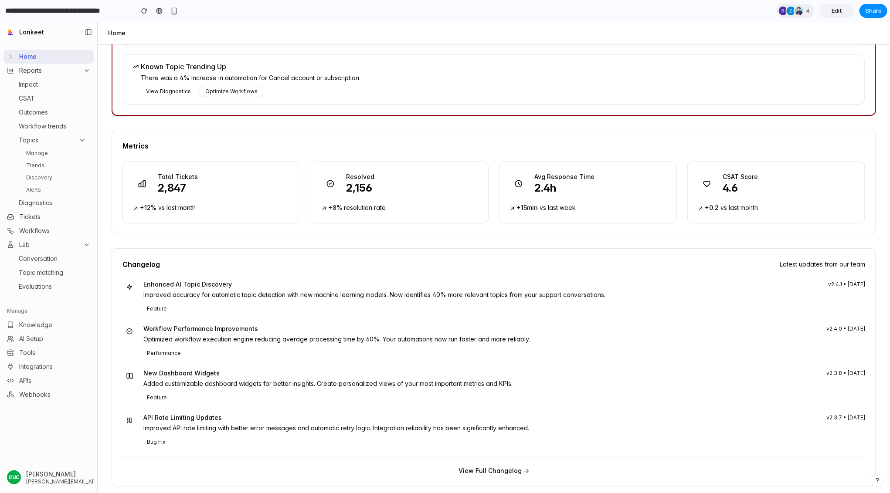
scroll to position [0, 0]
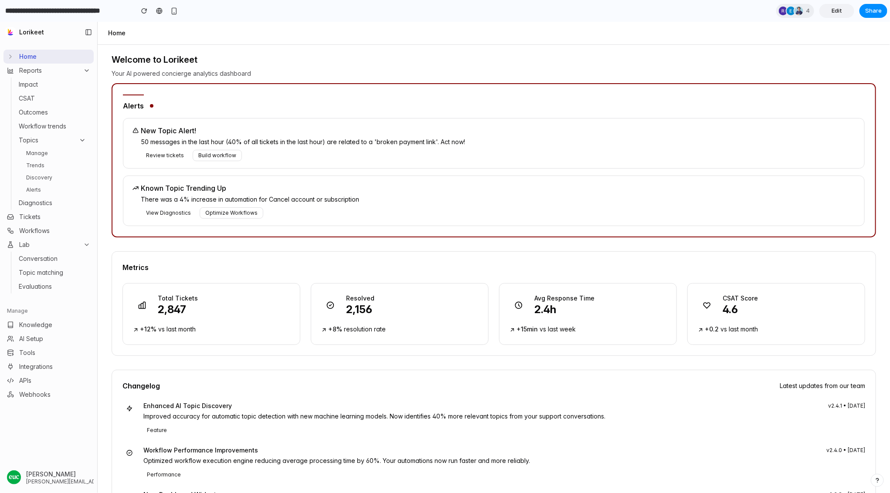
click at [44, 153] on link "Manage" at bounding box center [56, 153] width 67 height 10
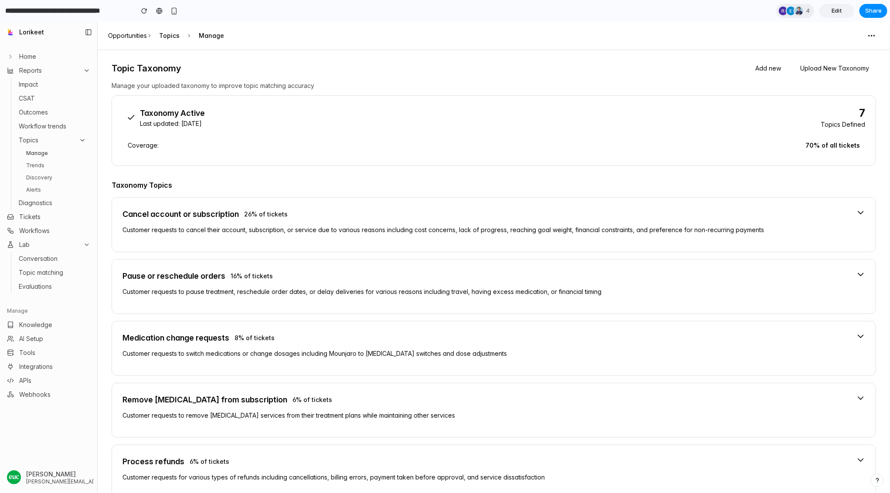
click at [44, 167] on link "Trends" at bounding box center [56, 165] width 67 height 10
select select "*****"
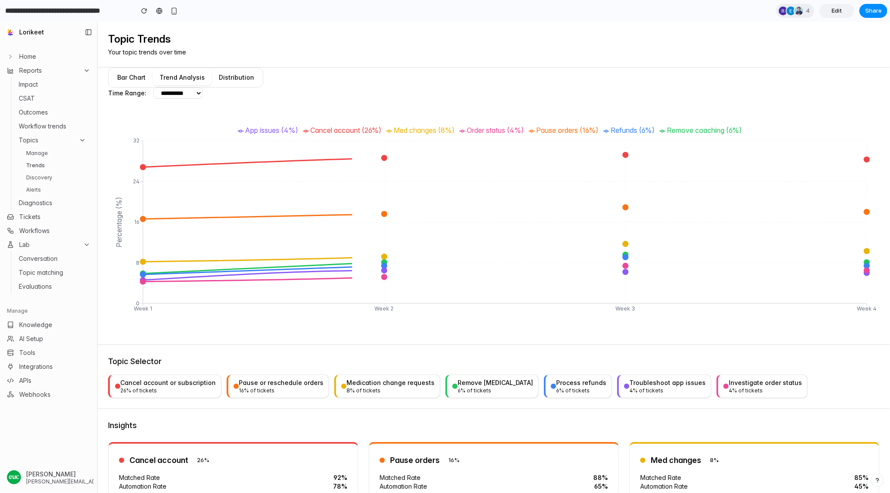
click at [45, 176] on link "Discovery" at bounding box center [56, 177] width 67 height 10
select select "*****"
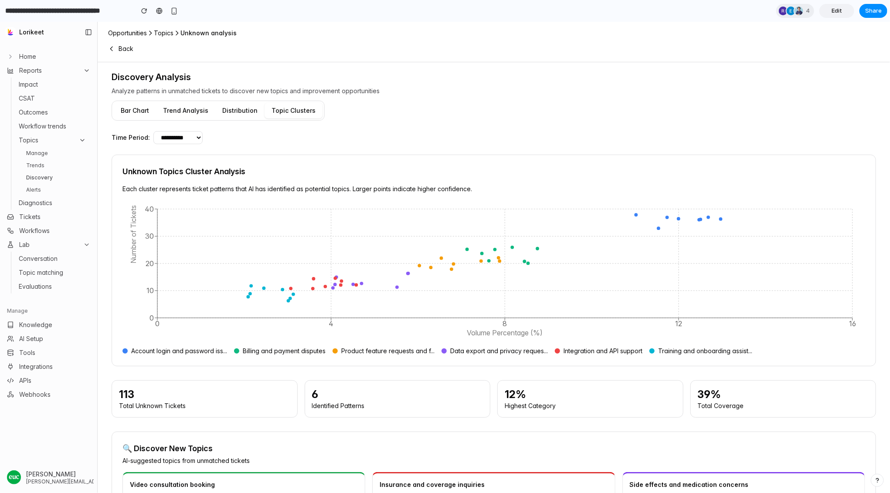
click at [46, 185] on link "Alerts" at bounding box center [56, 189] width 67 height 10
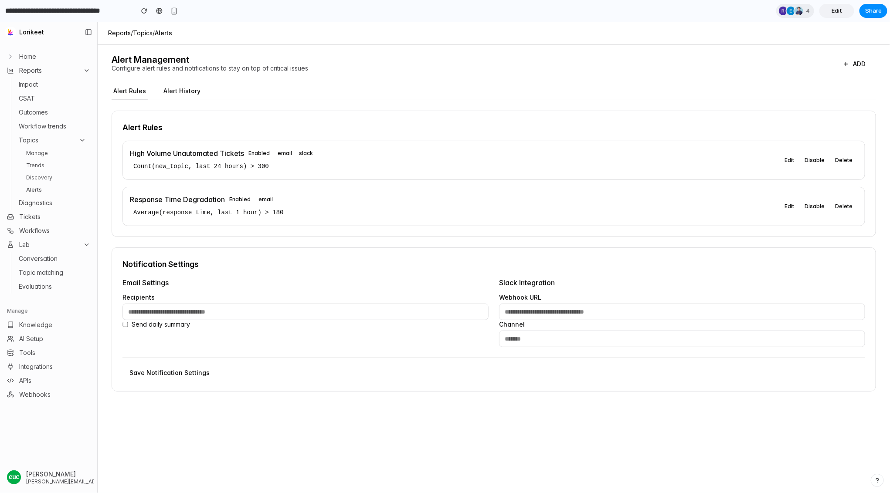
click at [46, 180] on link "Discovery" at bounding box center [56, 177] width 67 height 10
select select "*****"
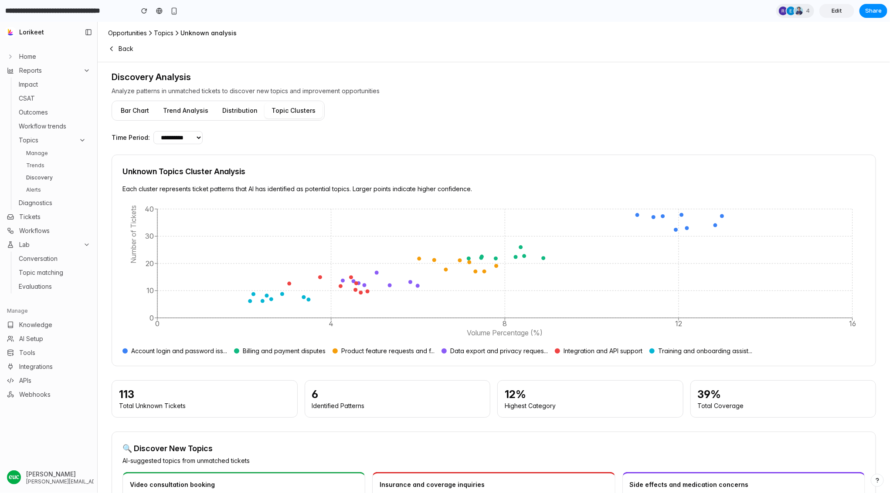
click at [34, 56] on span "Home" at bounding box center [27, 56] width 17 height 9
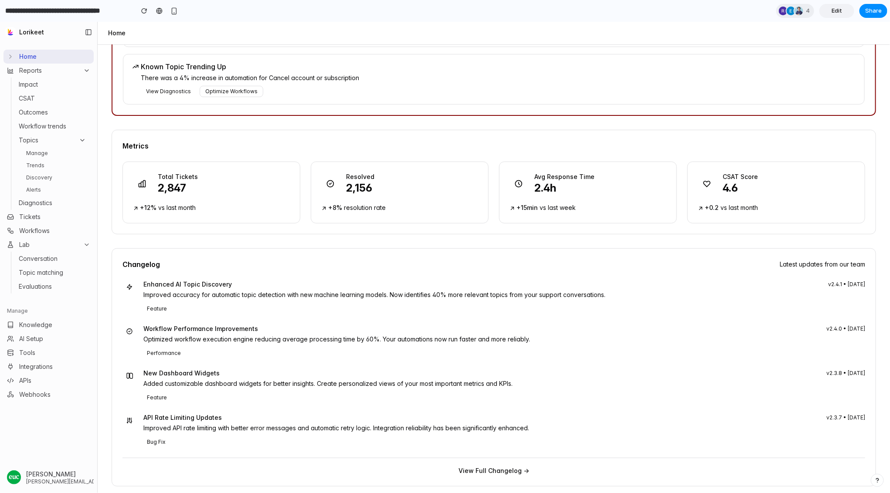
scroll to position [120, 0]
drag, startPoint x: 858, startPoint y: 260, endPoint x: 637, endPoint y: 278, distance: 221.3
click at [637, 278] on div "Changelog Latest updates from our team Enhanced AI Topic Discovery v2.4.1 • [DA…" at bounding box center [494, 368] width 764 height 238
click at [637, 281] on div "Enhanced AI Topic Discovery v2.4.1 • [DATE]" at bounding box center [504, 285] width 722 height 9
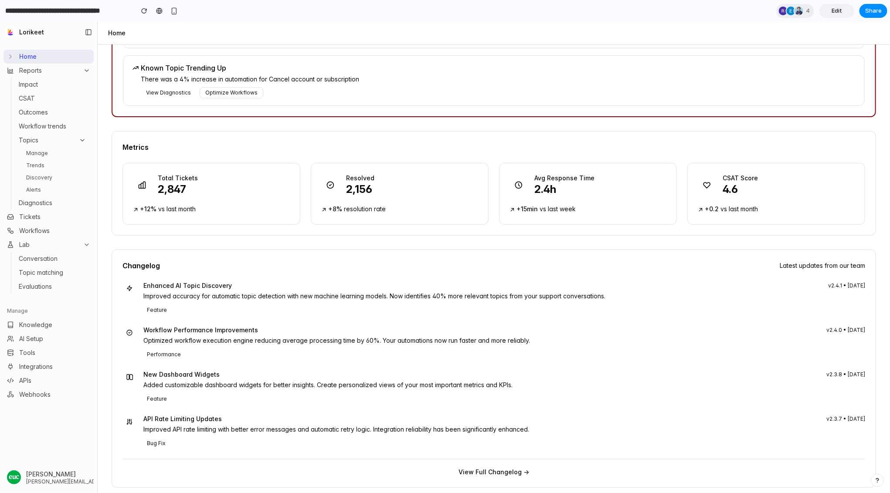
click at [680, 284] on div "Enhanced AI Topic Discovery v2.4.1 • [DATE]" at bounding box center [504, 285] width 722 height 9
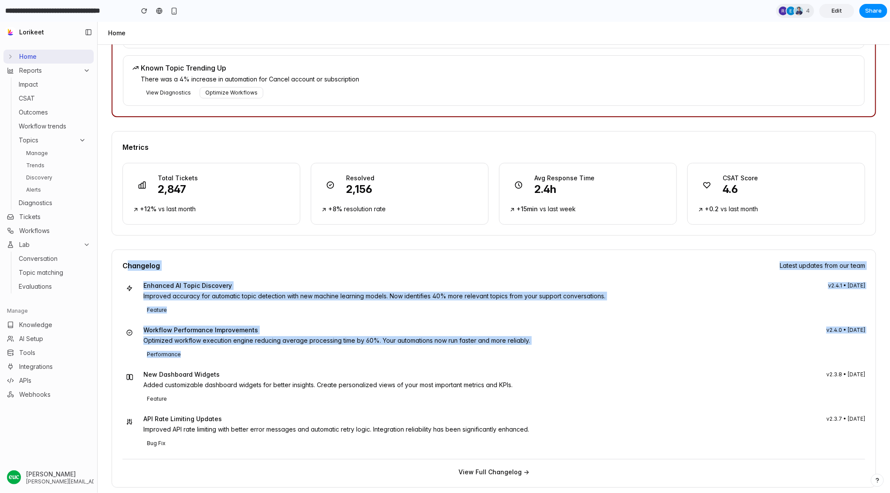
drag, startPoint x: 125, startPoint y: 261, endPoint x: 402, endPoint y: 347, distance: 290.0
click at [403, 348] on div "Changelog Latest updates from our team Enhanced AI Topic Discovery v2.4.1 • [DA…" at bounding box center [494, 368] width 764 height 238
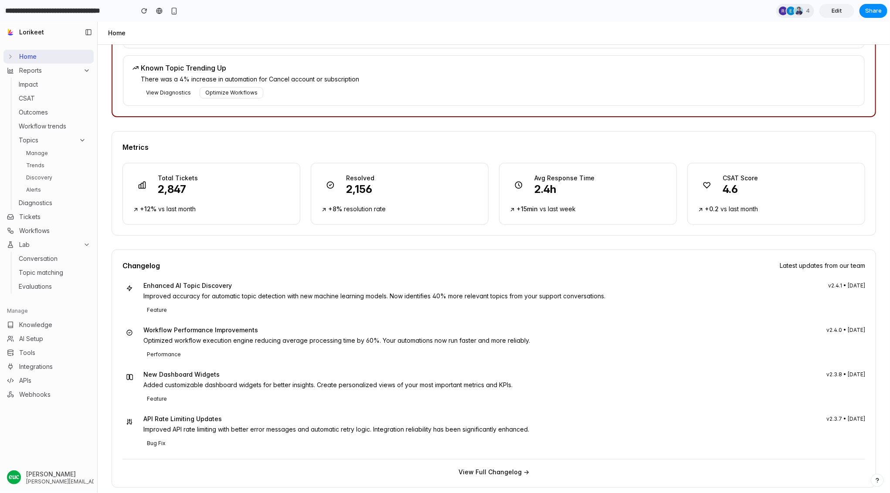
click at [402, 348] on div "Performance" at bounding box center [504, 353] width 722 height 11
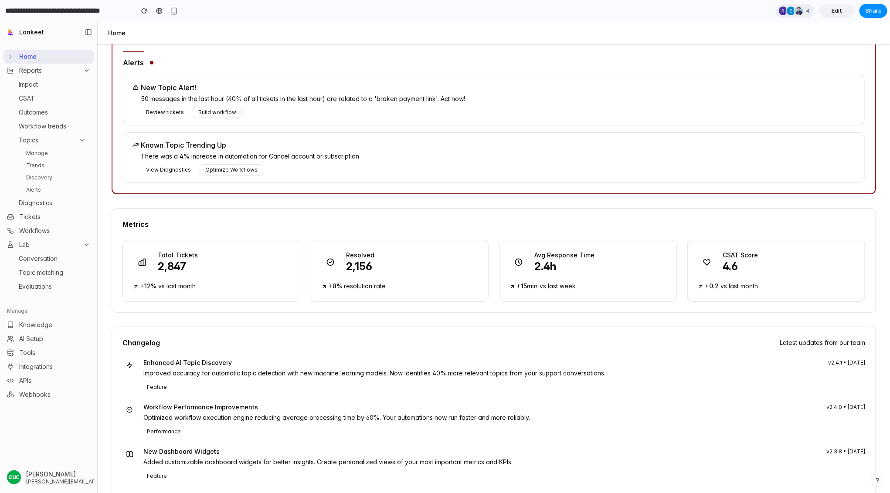
scroll to position [0, 0]
